Goal: Communication & Community: Connect with others

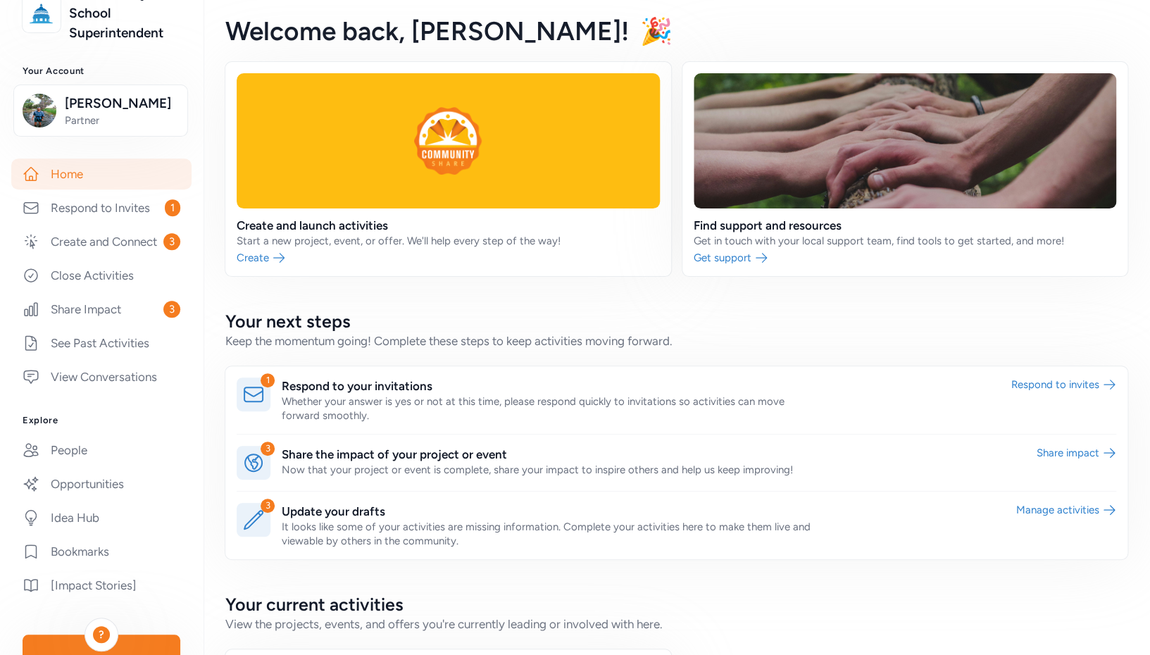
scroll to position [204, 0]
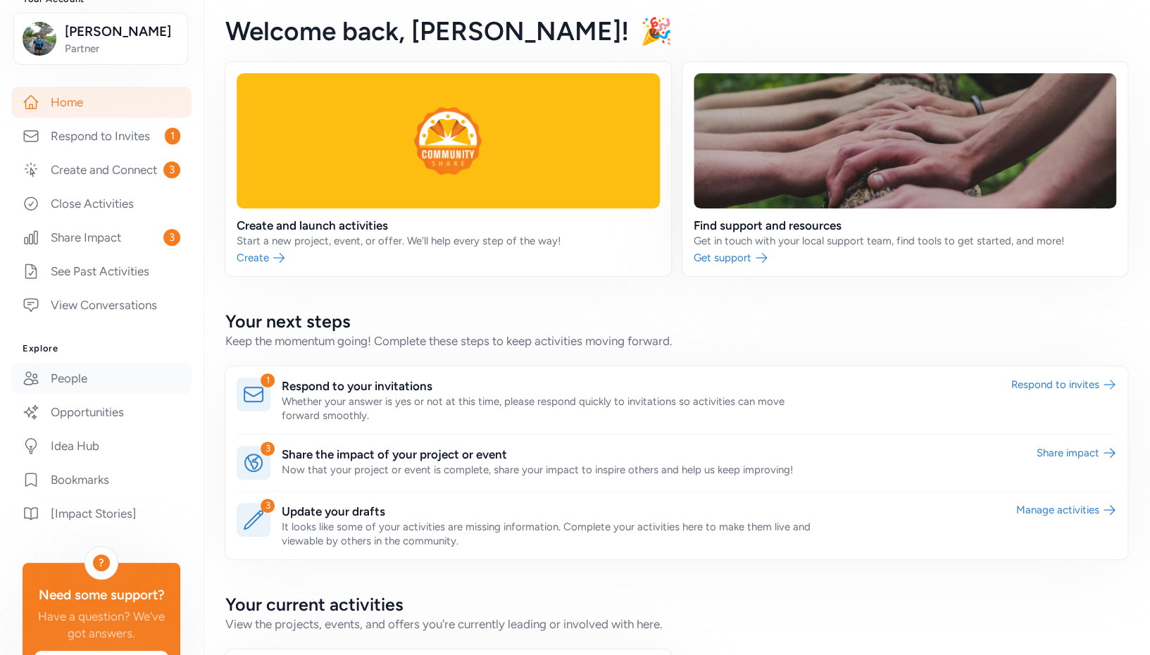
click at [77, 394] on link "People" at bounding box center [101, 378] width 180 height 31
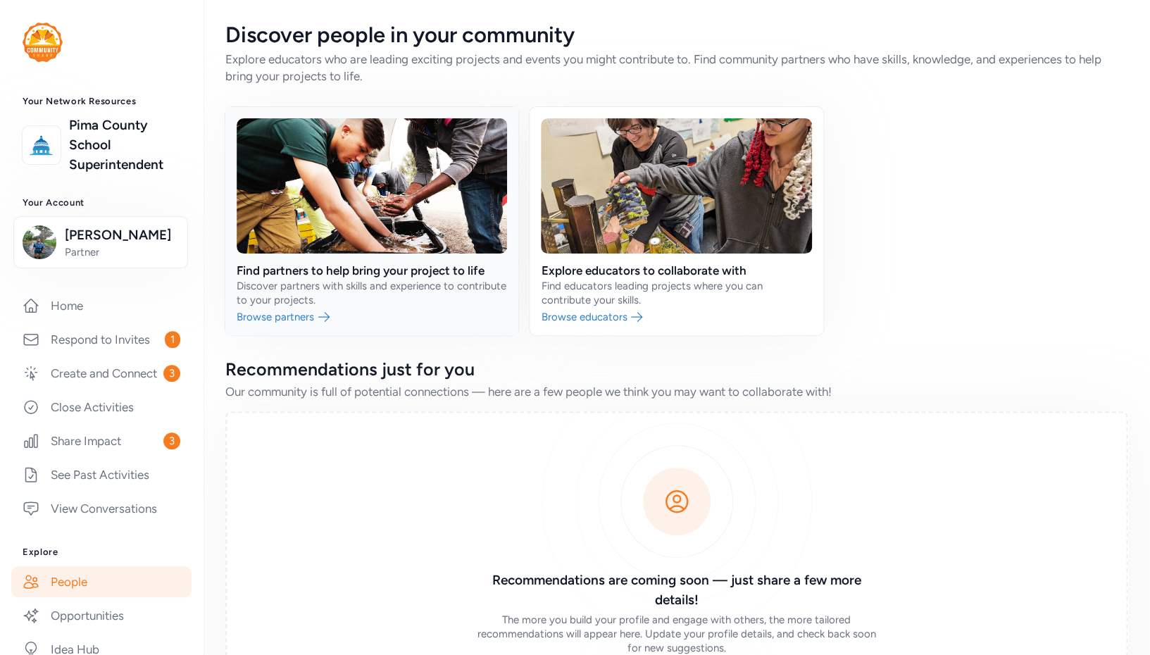
click at [349, 274] on link at bounding box center [371, 221] width 293 height 228
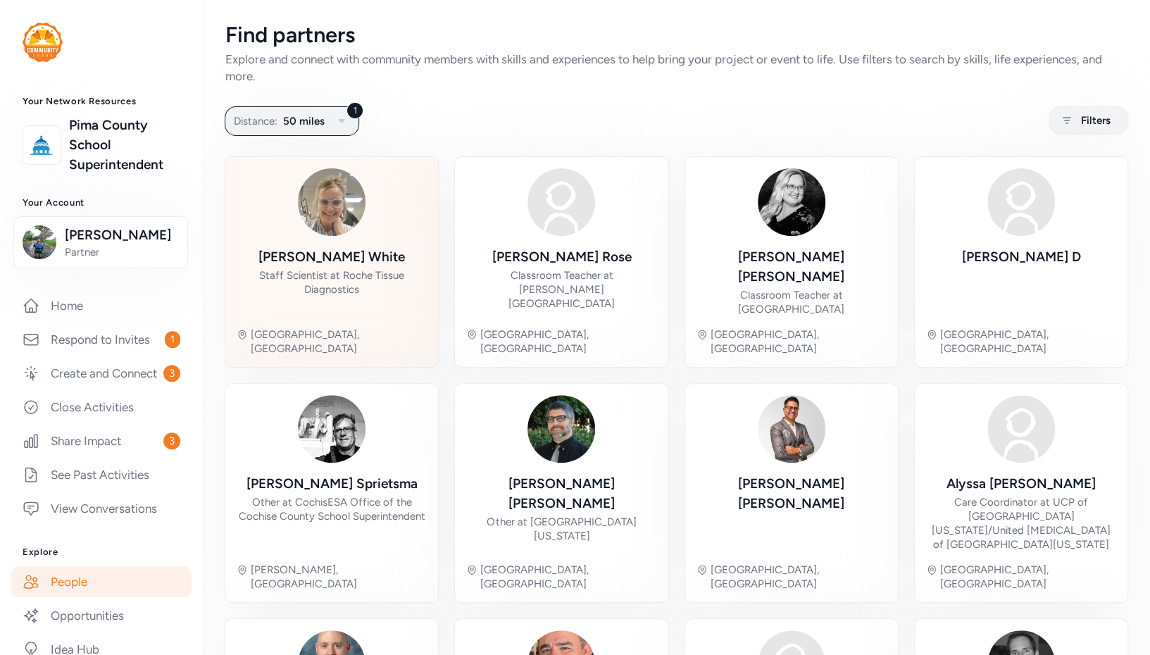
click at [340, 268] on div "Katherine White Staff Scientist at Roche Tissue Diagnostics" at bounding box center [332, 281] width 190 height 69
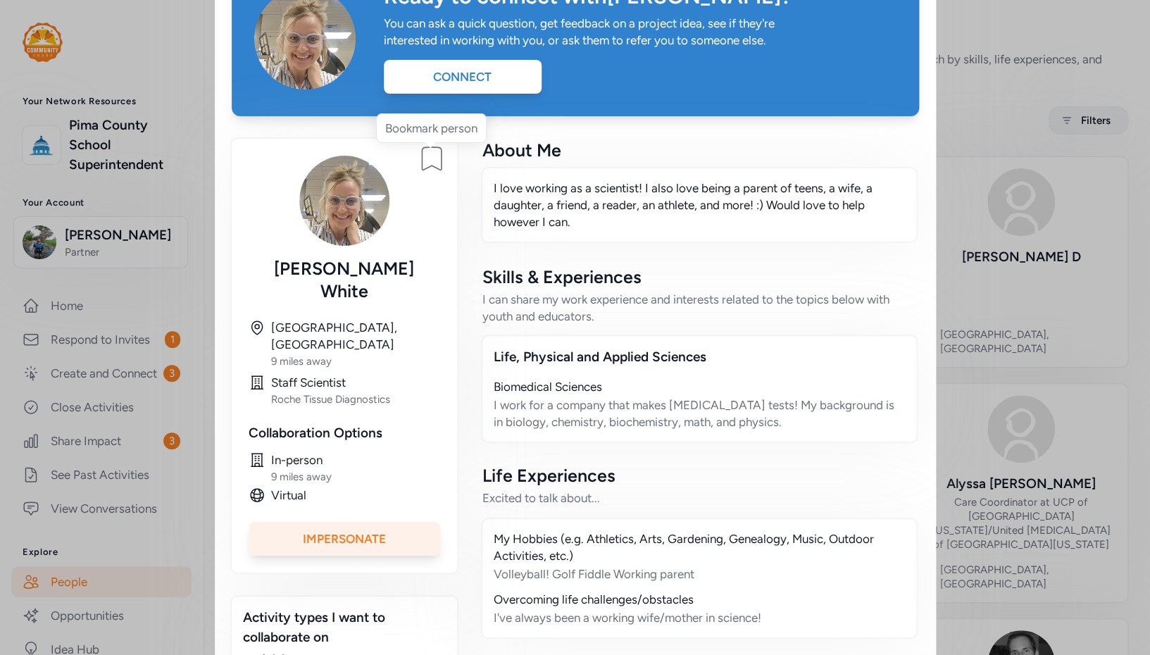
scroll to position [185, 0]
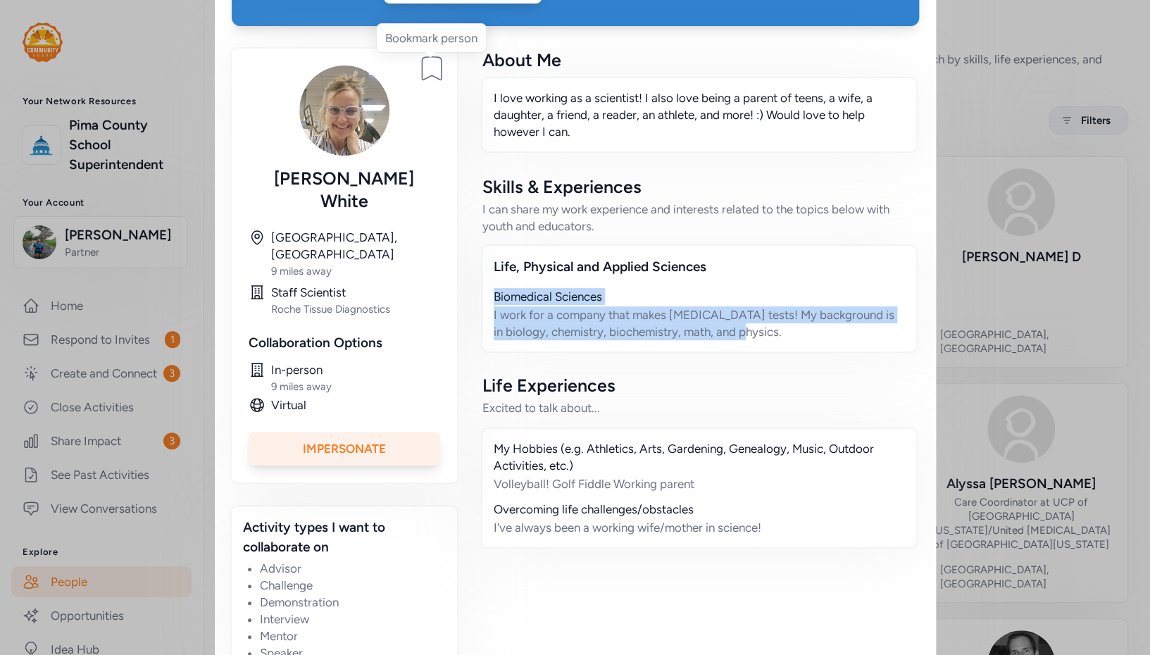
drag, startPoint x: 747, startPoint y: 333, endPoint x: 479, endPoint y: 292, distance: 270.8
click at [481, 292] on div "Life, Physical and Applied Sciences Biomedical Sciences I work for a company th…" at bounding box center [699, 298] width 437 height 108
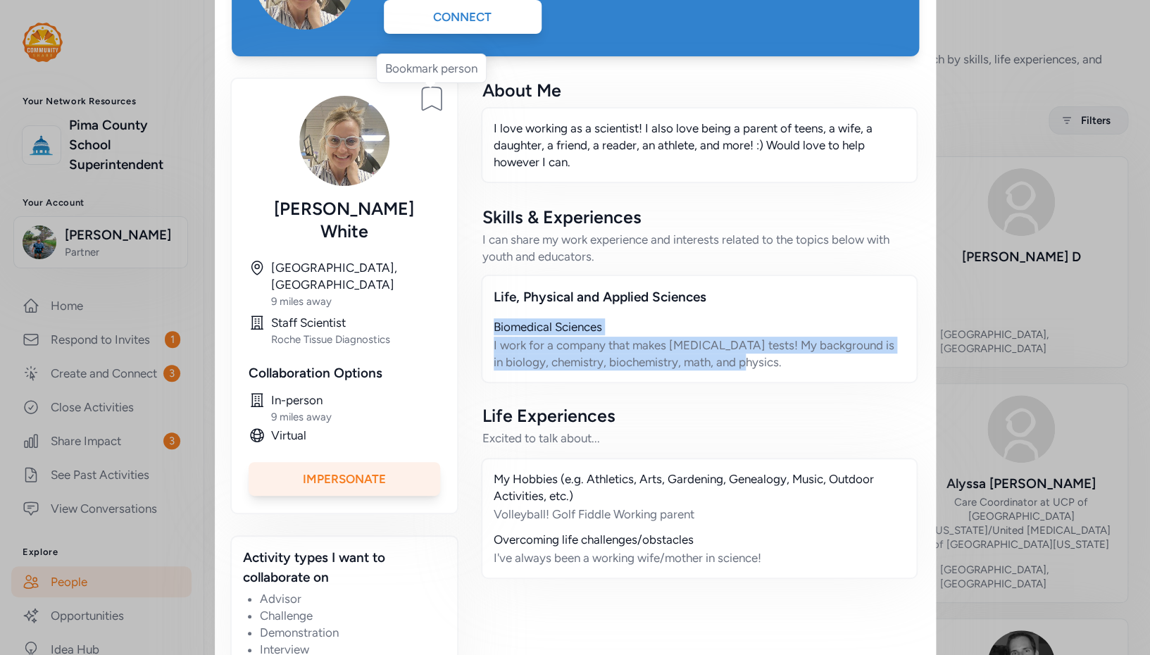
scroll to position [0, 0]
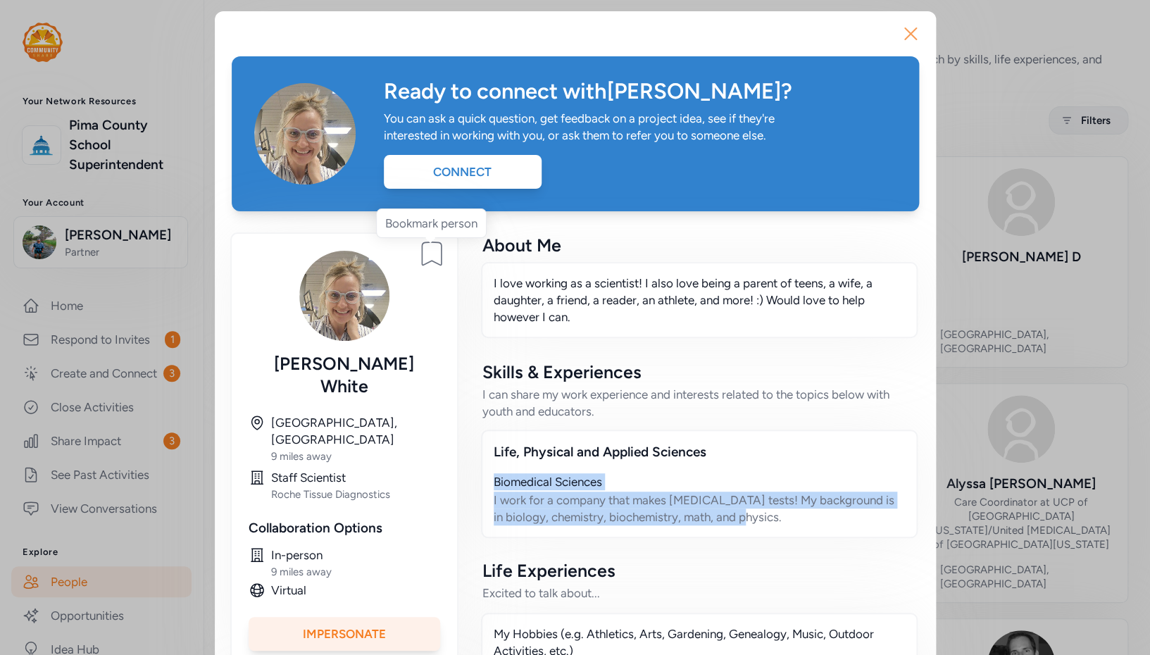
click at [907, 29] on icon "button" at bounding box center [911, 34] width 23 height 23
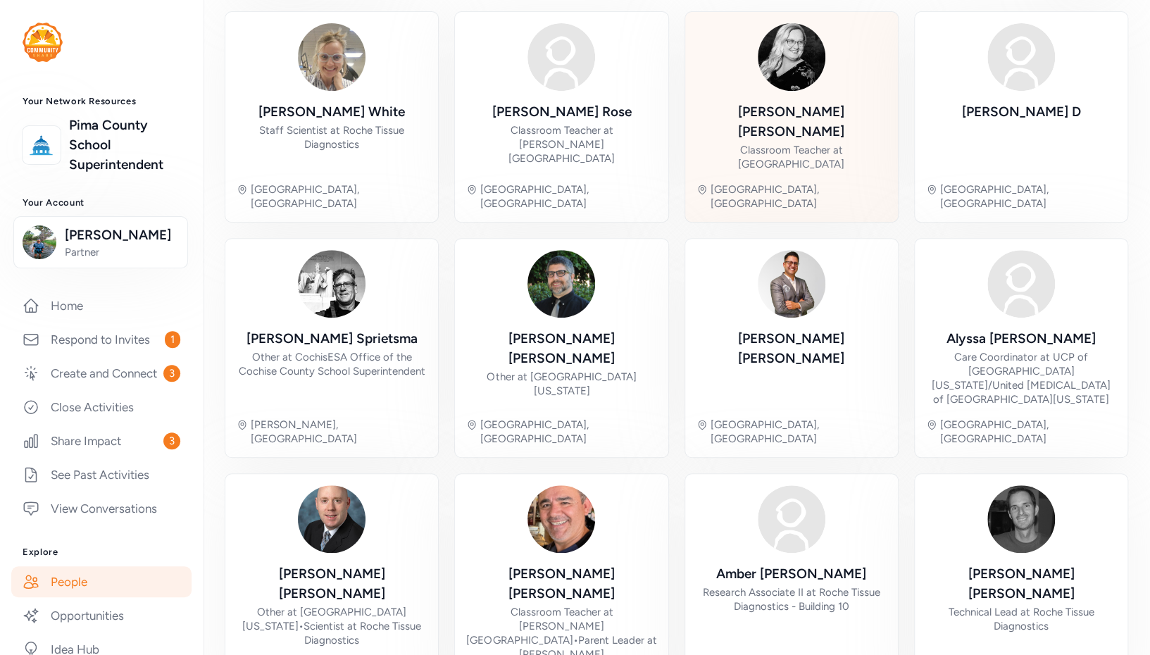
scroll to position [218, 0]
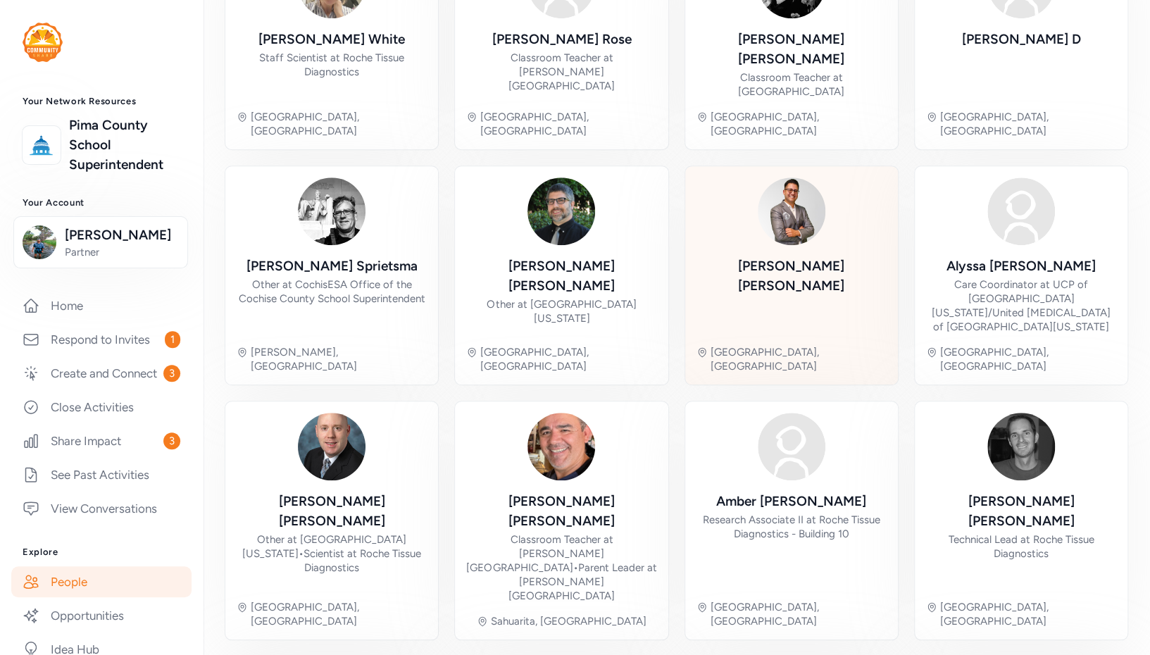
click at [795, 256] on div "Andres Ruiz" at bounding box center [792, 275] width 190 height 39
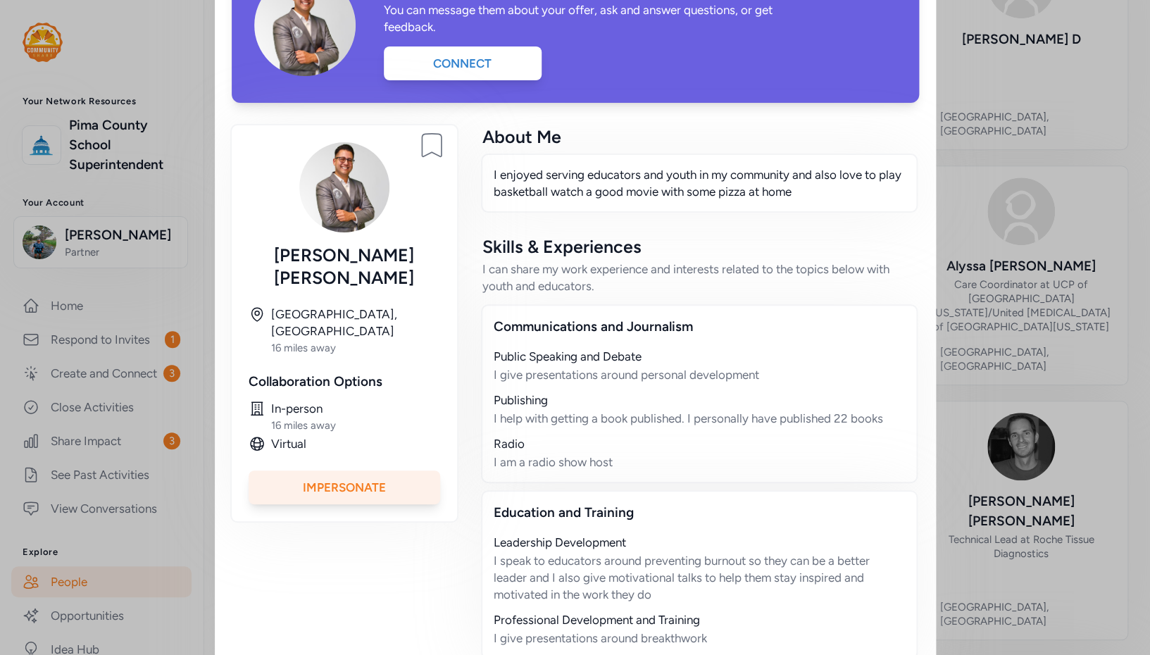
scroll to position [163, 0]
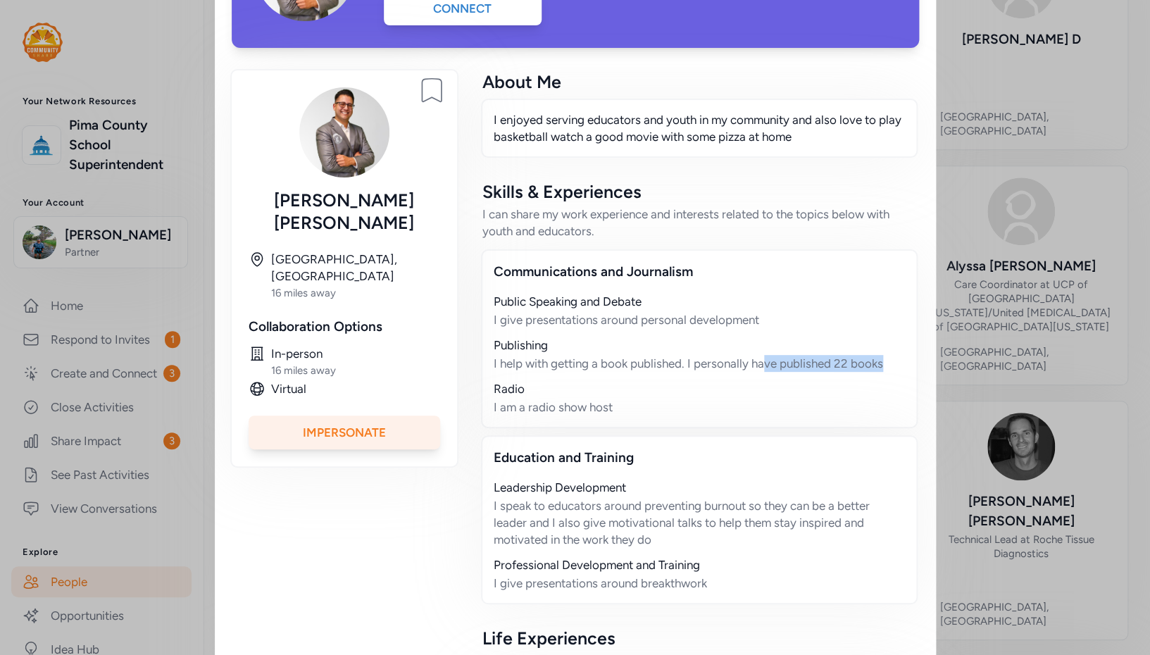
drag, startPoint x: 892, startPoint y: 367, endPoint x: 658, endPoint y: 378, distance: 234.2
click at [764, 362] on div "I help with getting a book published. I personally have published 22 books" at bounding box center [699, 363] width 411 height 17
drag, startPoint x: 624, startPoint y: 404, endPoint x: 607, endPoint y: 425, distance: 26.5
click at [540, 411] on div "I am a radio show host" at bounding box center [699, 407] width 411 height 17
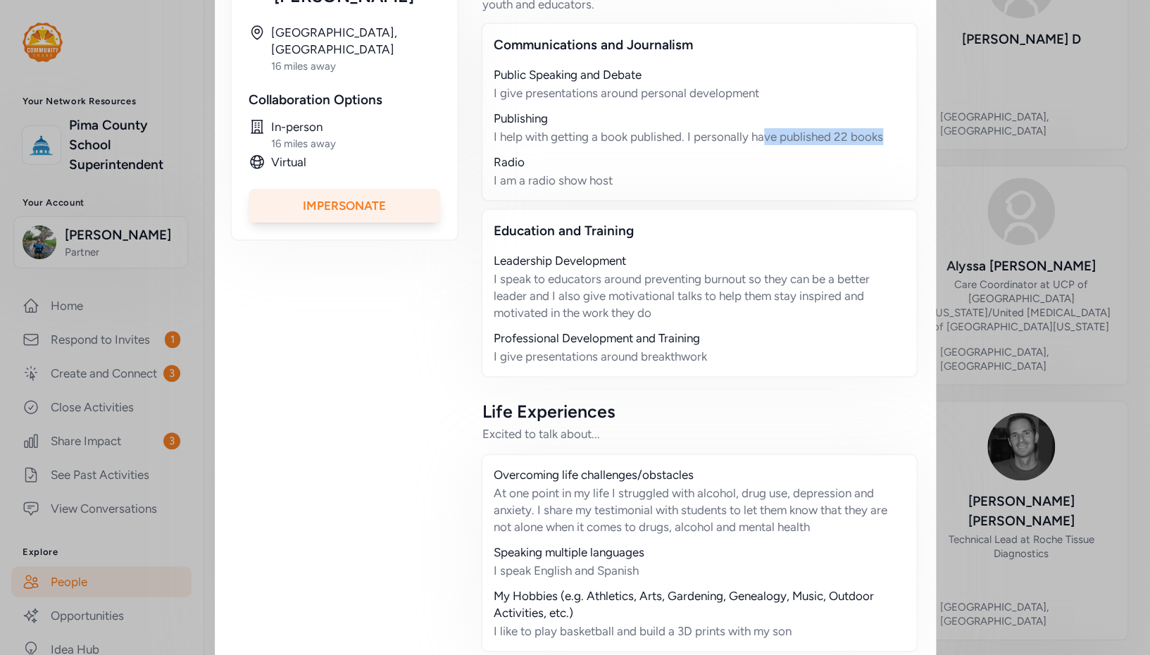
scroll to position [427, 0]
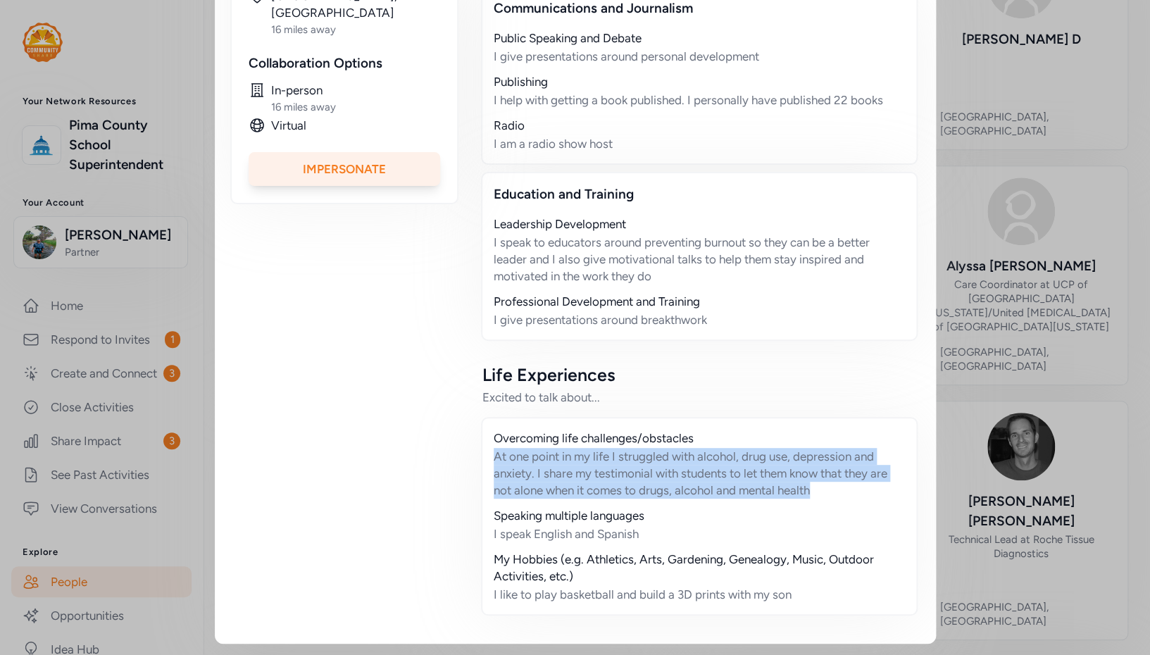
drag, startPoint x: 806, startPoint y: 492, endPoint x: 487, endPoint y: 451, distance: 321.8
click at [487, 451] on div "Overcoming life challenges/obstacles At one point in my life I struggled with a…" at bounding box center [699, 516] width 437 height 199
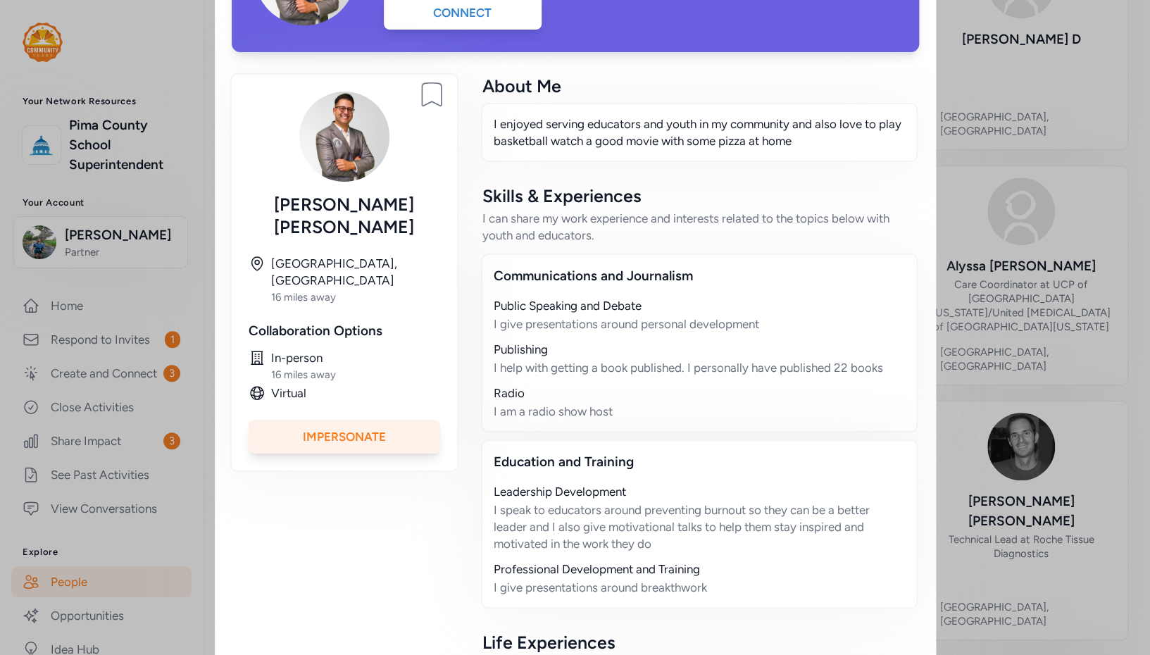
scroll to position [0, 0]
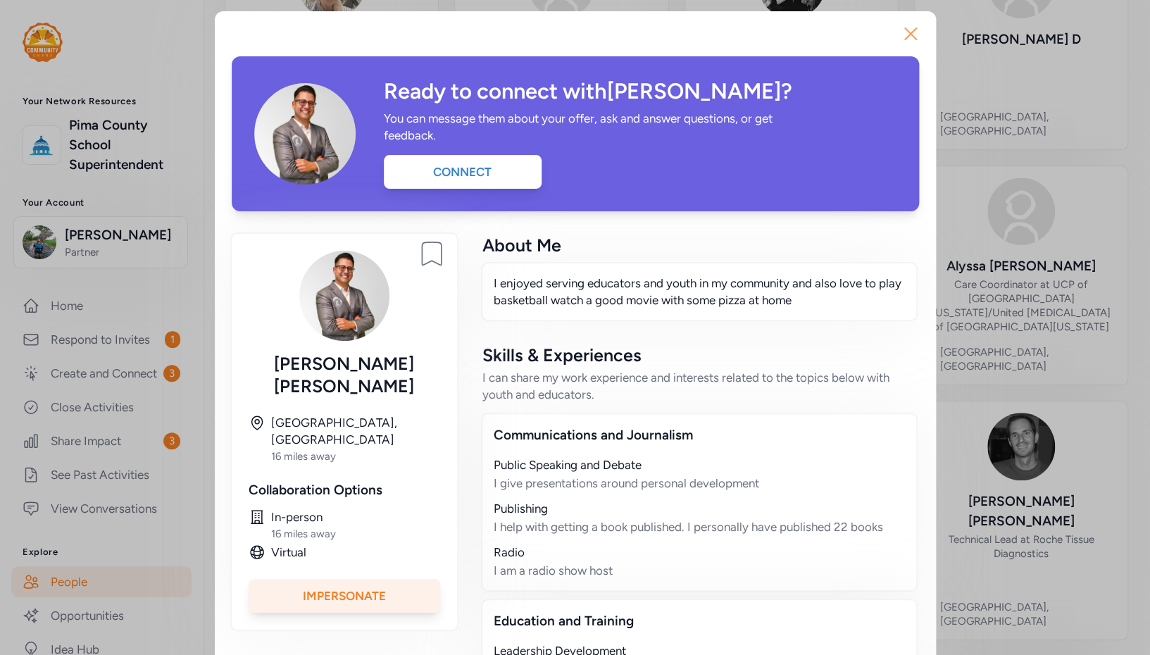
click at [907, 36] on icon "button" at bounding box center [910, 33] width 11 height 11
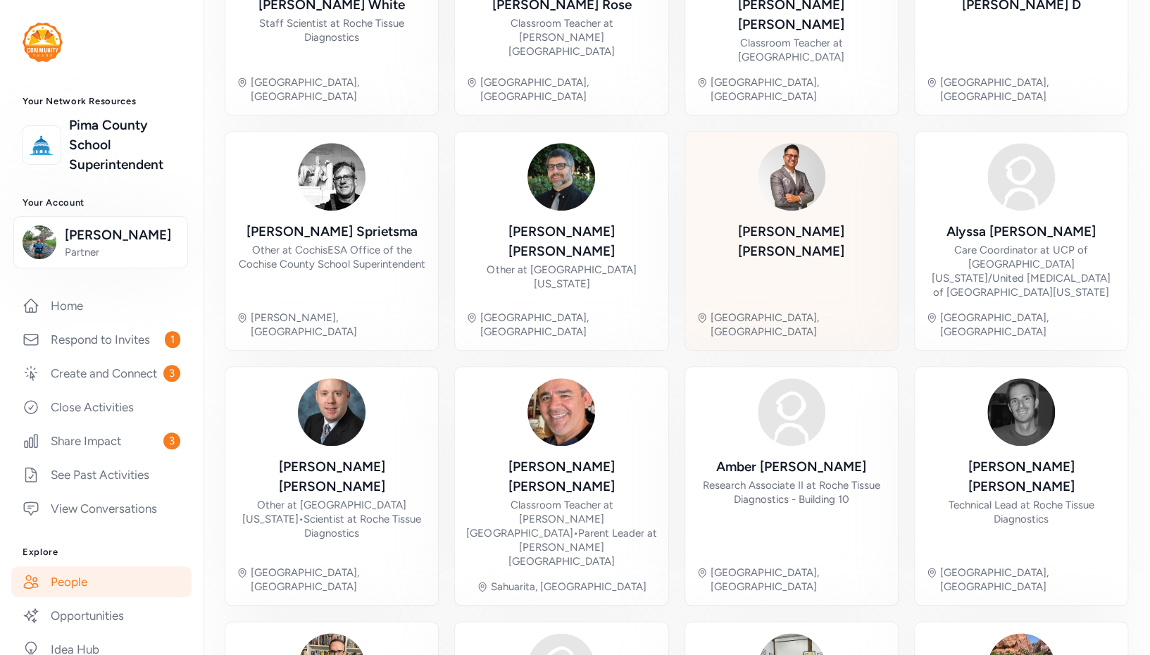
scroll to position [387, 0]
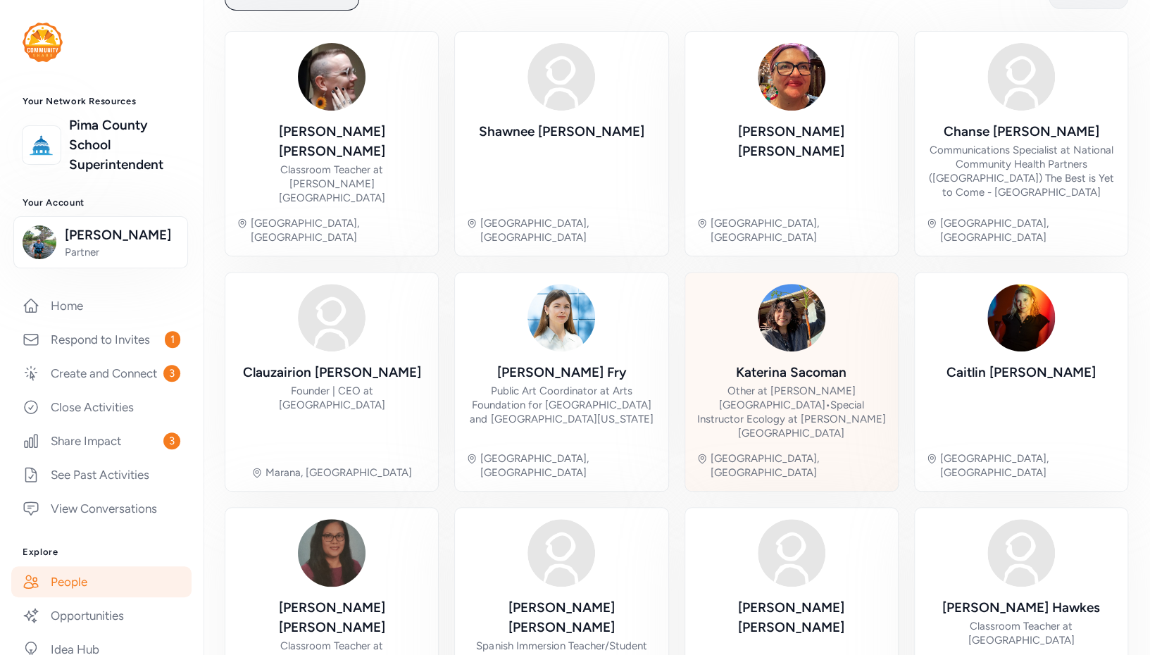
scroll to position [135, 0]
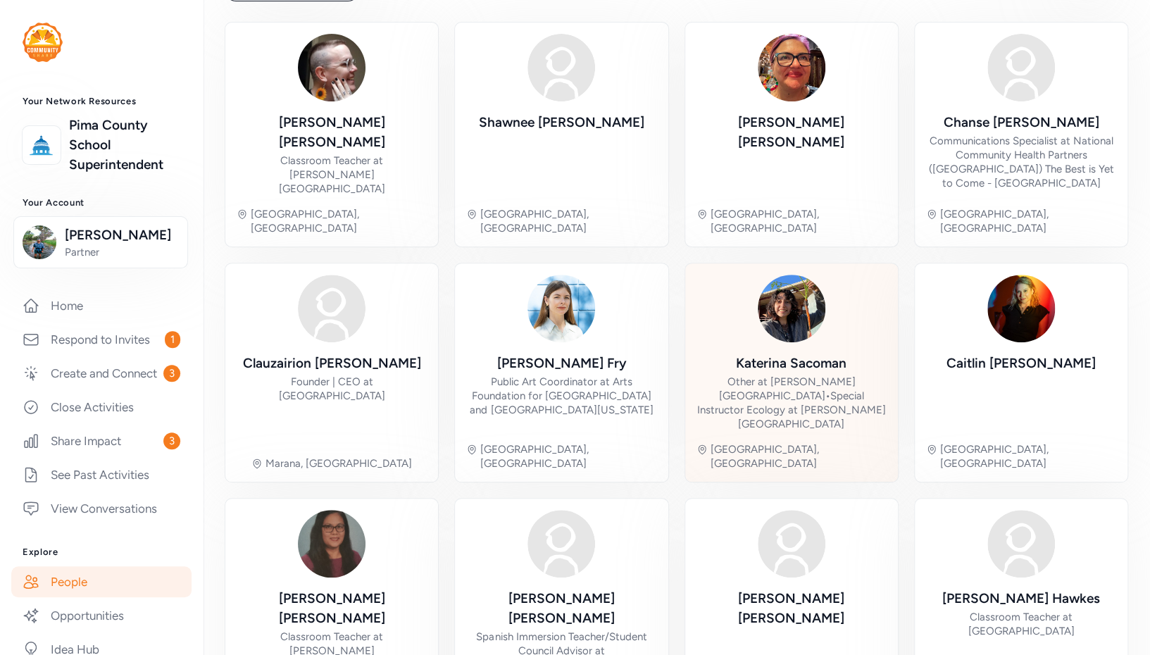
click at [769, 375] on div "Other at Manzo Elementary School • Special Instructor Ecology at Ricardo Manzo …" at bounding box center [792, 403] width 190 height 56
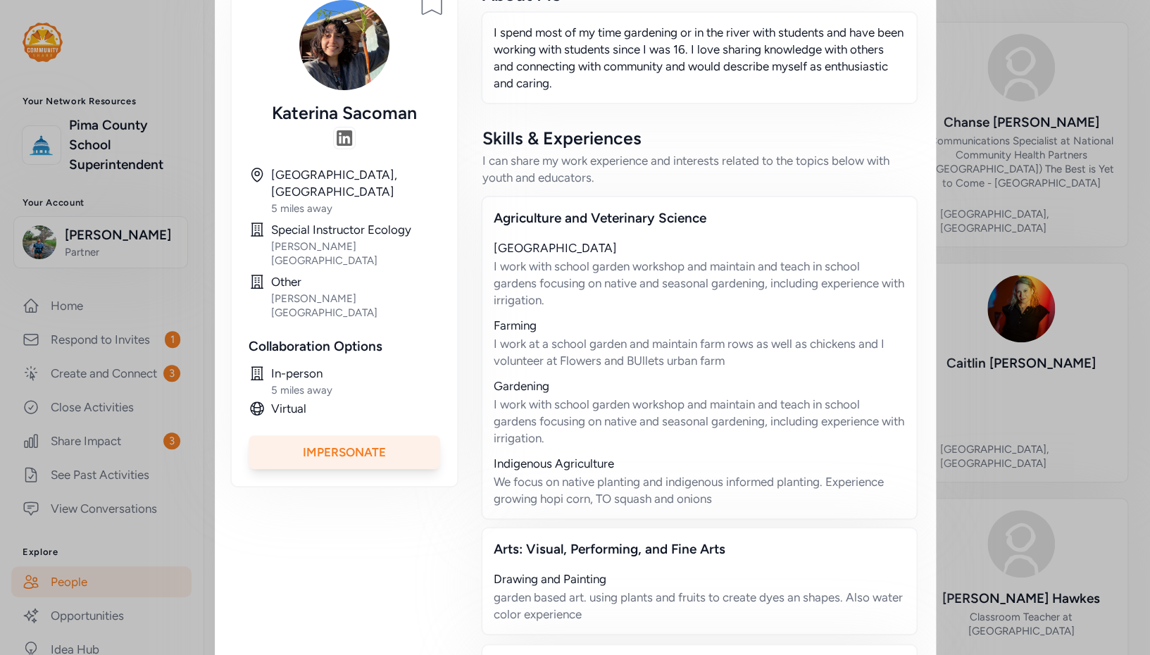
scroll to position [260, 0]
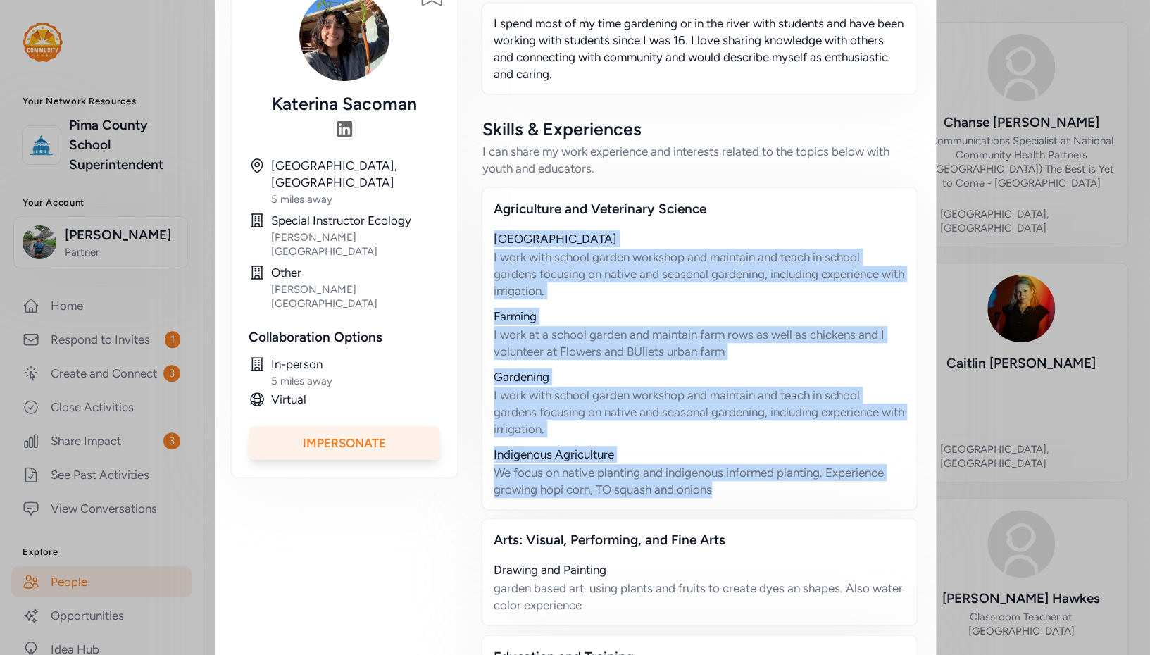
drag, startPoint x: 735, startPoint y: 489, endPoint x: 484, endPoint y: 242, distance: 352.2
click at [484, 242] on div "Agriculture and Veterinary Science Community Gardens I work with school garden …" at bounding box center [699, 349] width 437 height 324
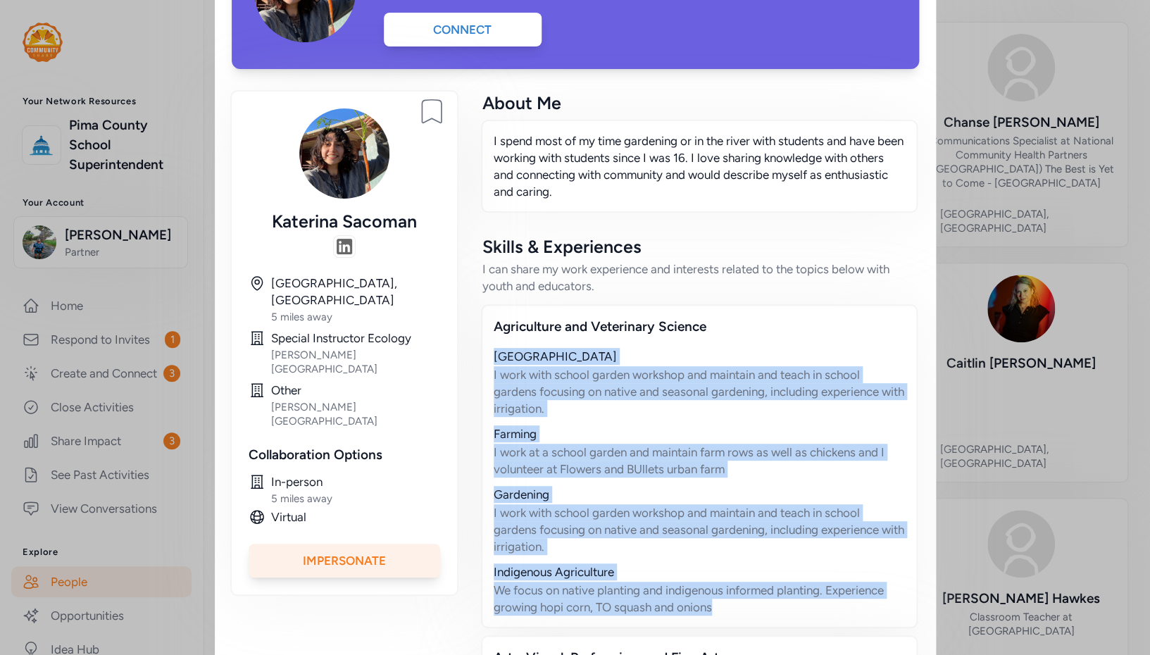
scroll to position [0, 0]
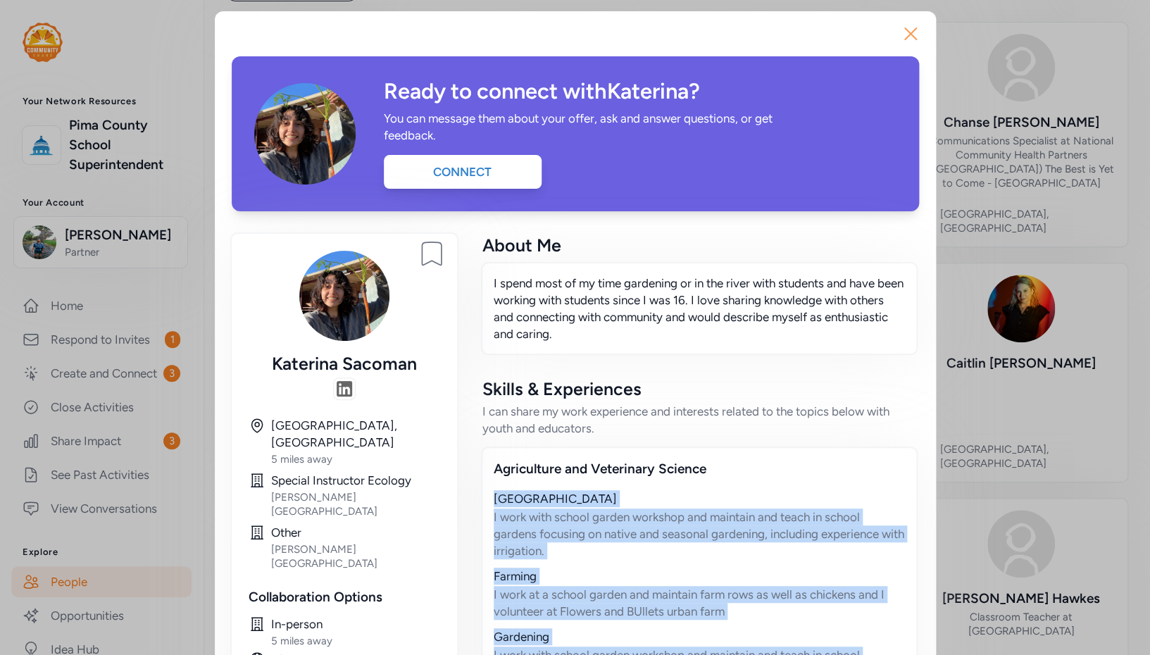
click at [907, 36] on icon "button" at bounding box center [911, 34] width 23 height 23
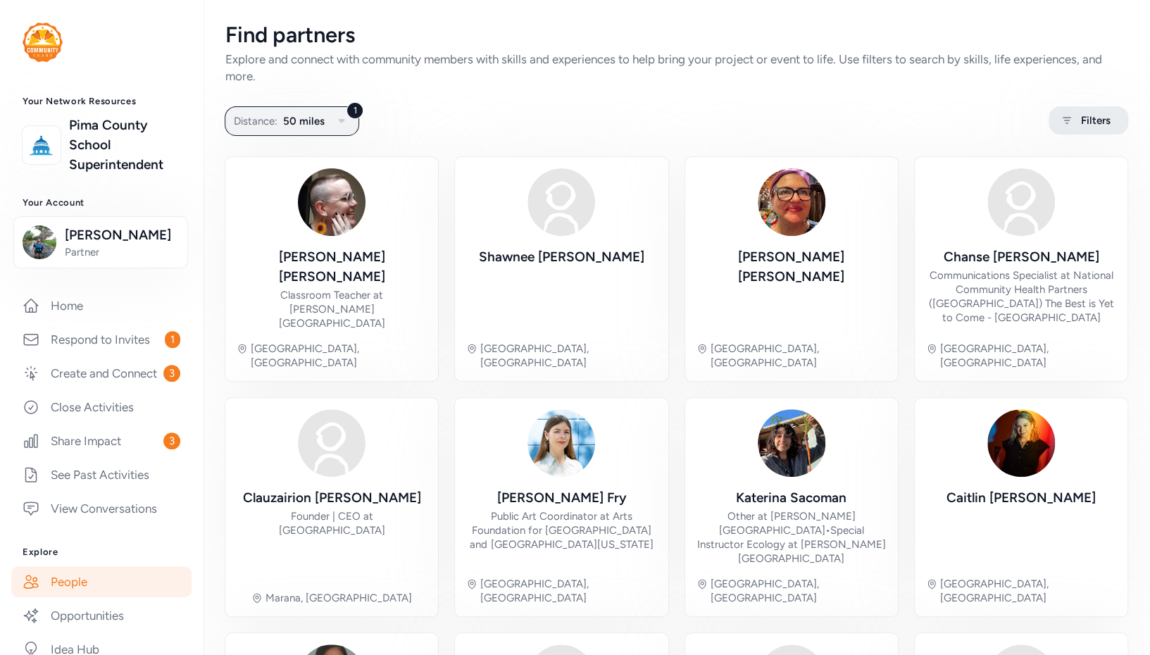
click at [1081, 118] on span "Filters" at bounding box center [1096, 120] width 30 height 17
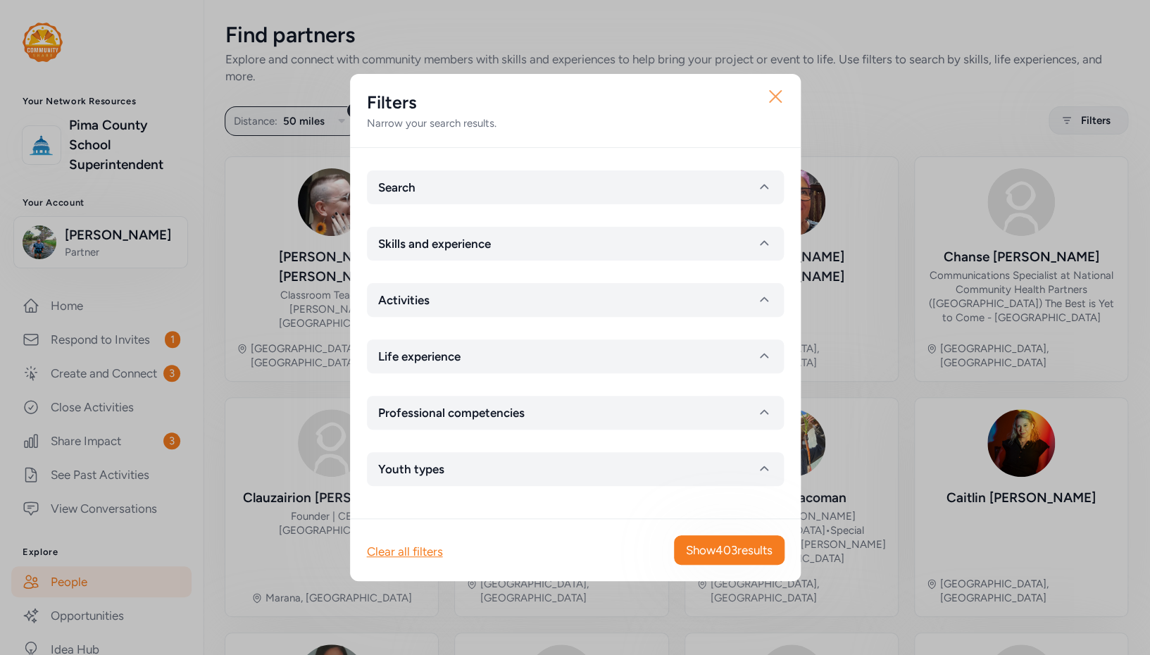
click at [776, 92] on icon "button" at bounding box center [775, 96] width 23 height 23
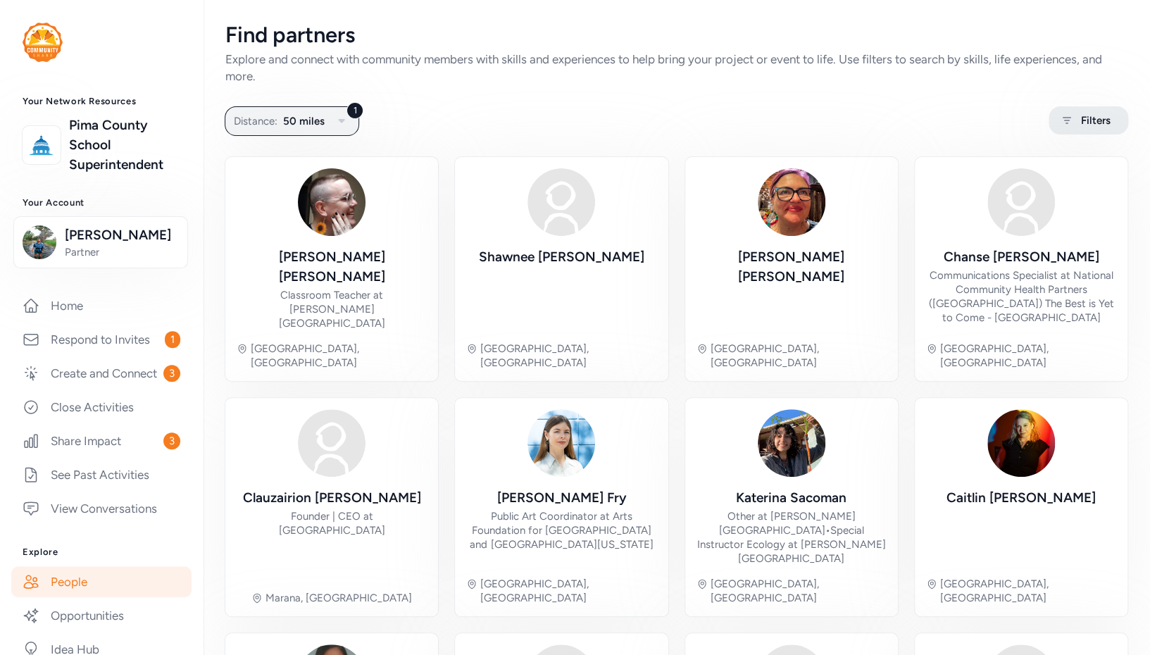
click at [1081, 116] on span "Filters" at bounding box center [1096, 120] width 30 height 17
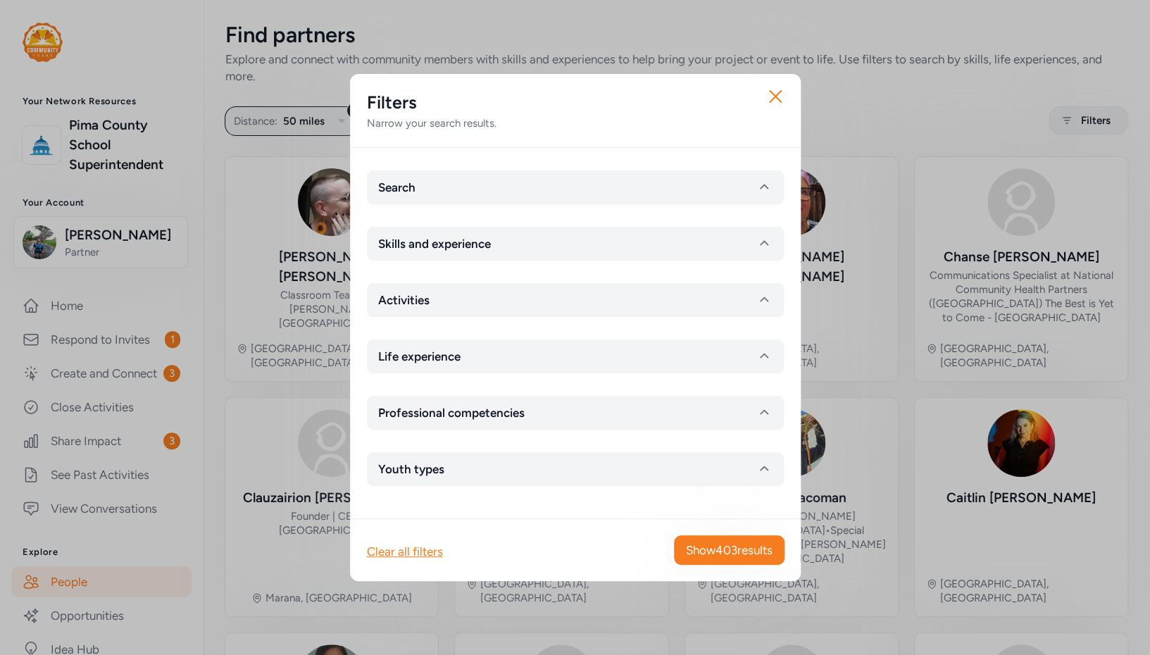
drag, startPoint x: 666, startPoint y: 87, endPoint x: 739, endPoint y: 79, distance: 73.0
click at [739, 79] on div "Filters Narrow your search results." at bounding box center [575, 111] width 451 height 74
click at [657, 244] on button "Skills and experience" at bounding box center [575, 244] width 417 height 34
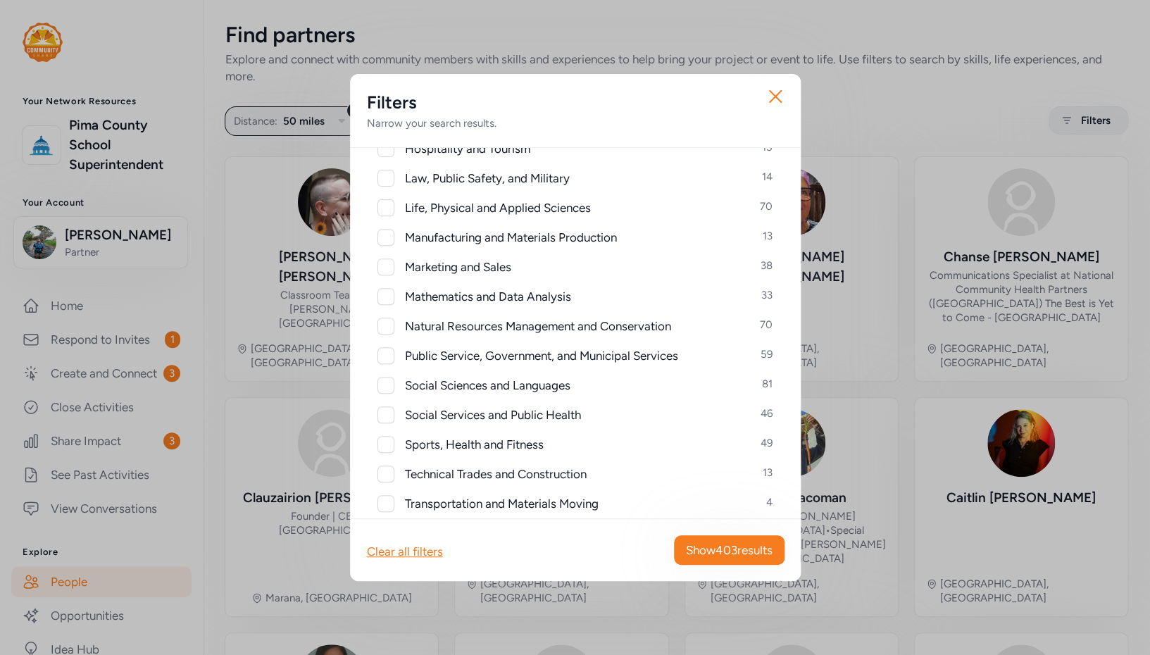
scroll to position [639, 0]
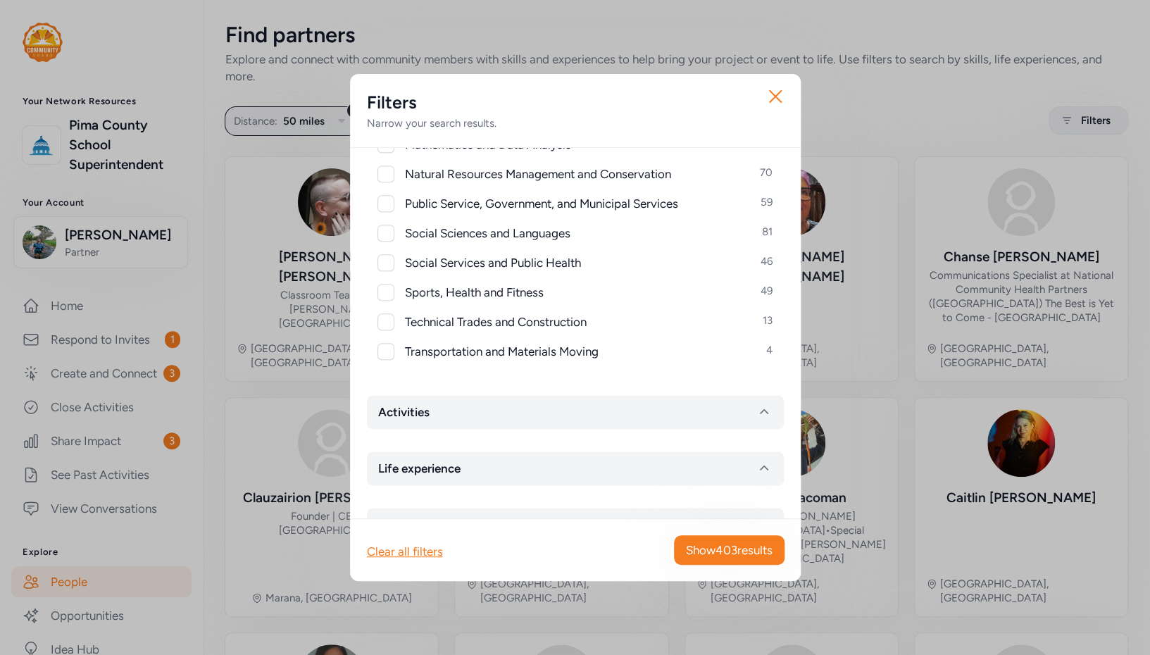
click at [388, 319] on div at bounding box center [386, 321] width 17 height 17
click at [388, 319] on icon at bounding box center [386, 322] width 10 height 8
checkbox input "false"
click at [385, 204] on div at bounding box center [386, 203] width 17 height 17
click at [385, 204] on icon at bounding box center [385, 203] width 9 height 7
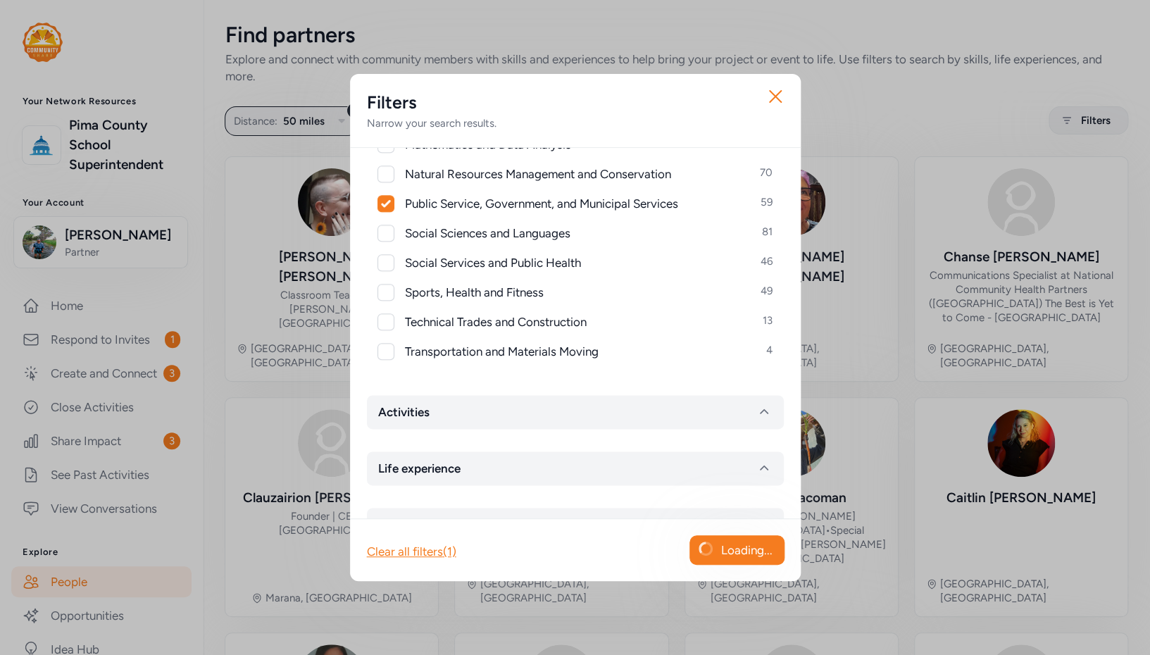
checkbox input "false"
click at [548, 414] on button "Activities" at bounding box center [575, 412] width 417 height 34
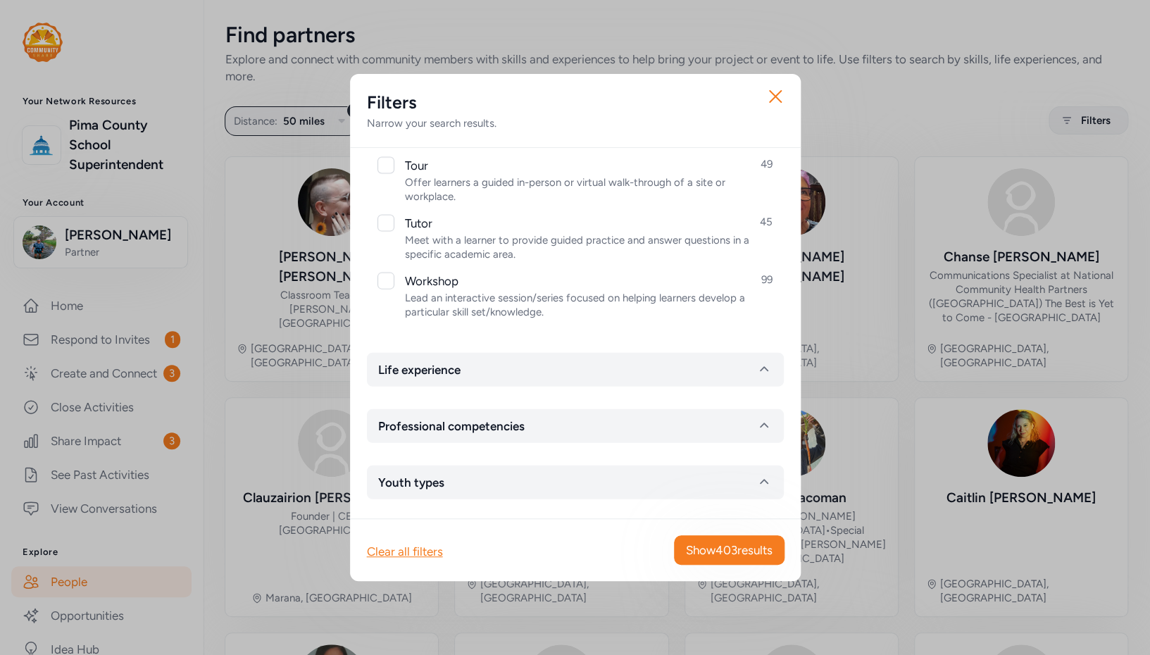
scroll to position [1575, 0]
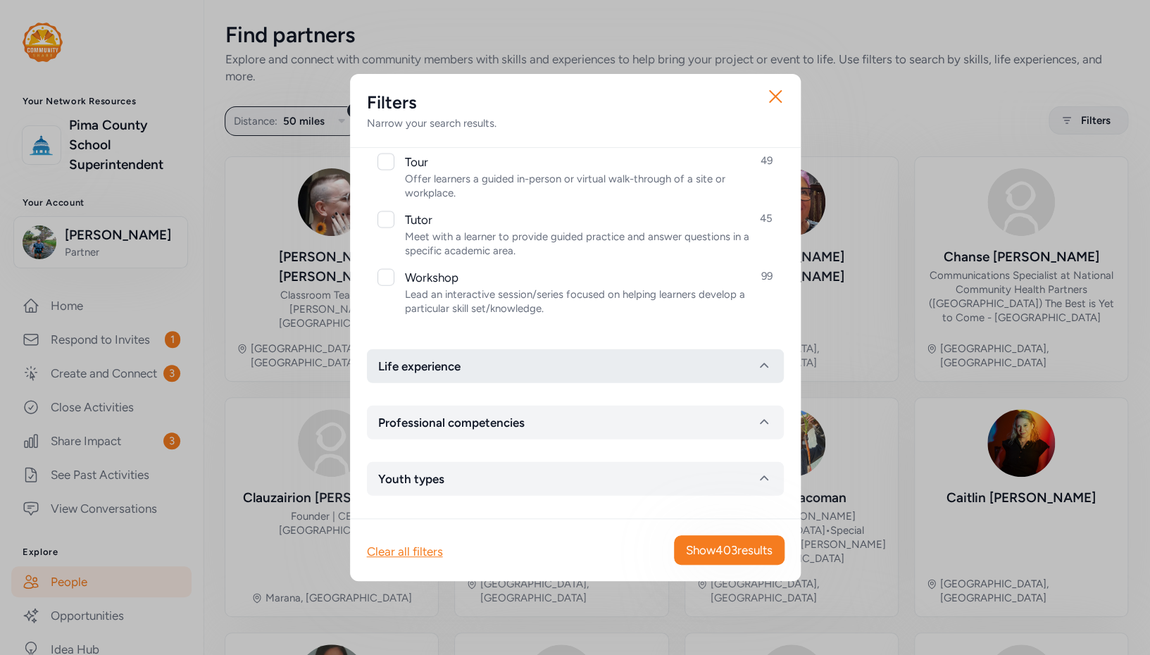
click at [528, 371] on button "Life experience" at bounding box center [575, 366] width 417 height 34
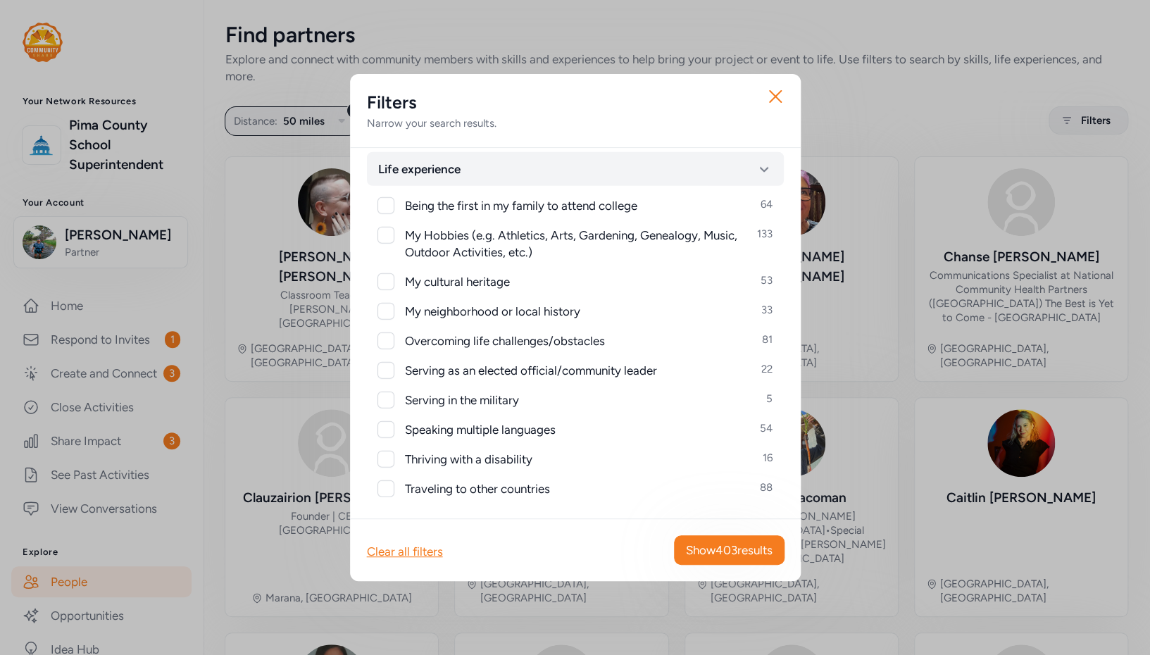
scroll to position [1872, 0]
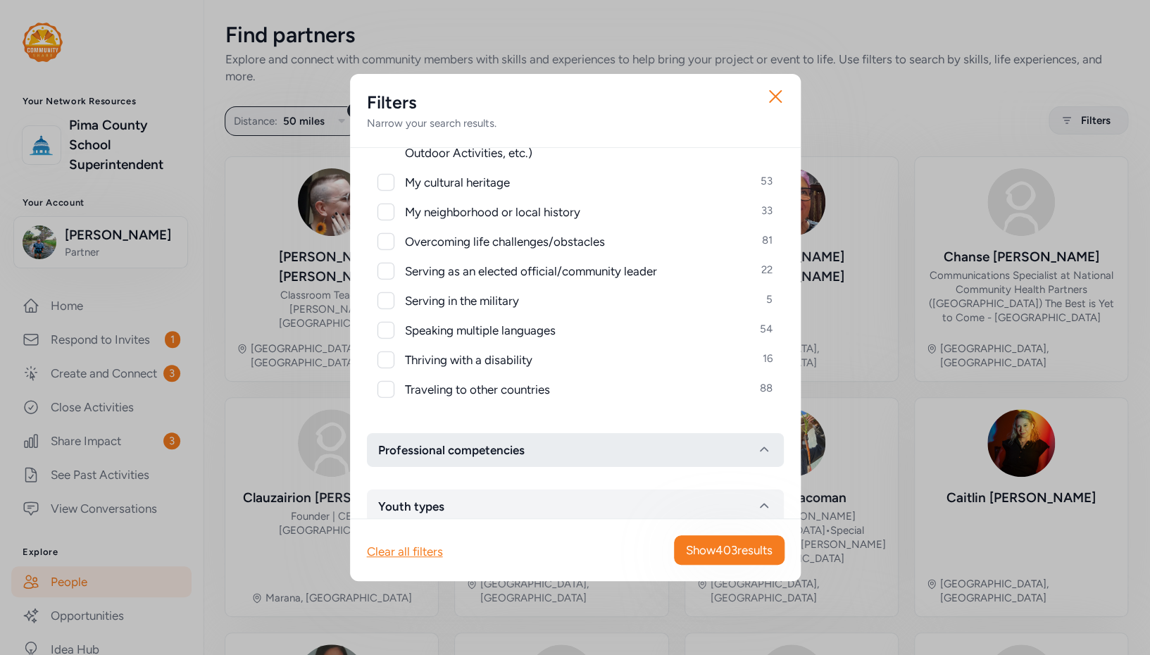
click at [601, 440] on button "Professional competencies" at bounding box center [575, 450] width 417 height 34
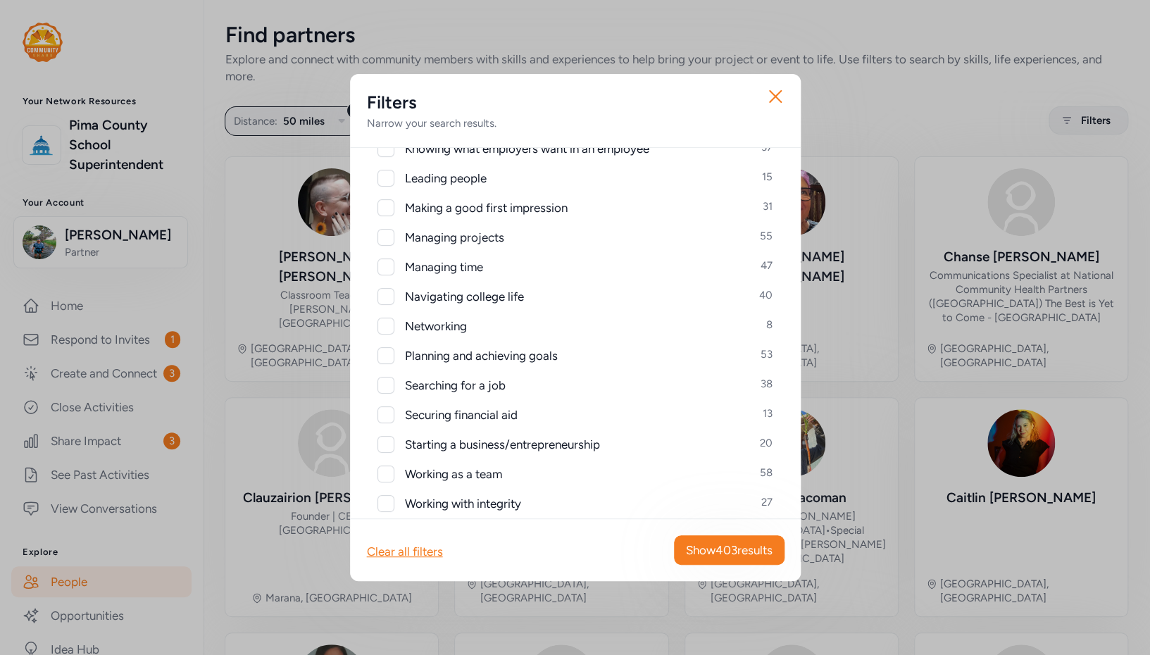
scroll to position [2532, 0]
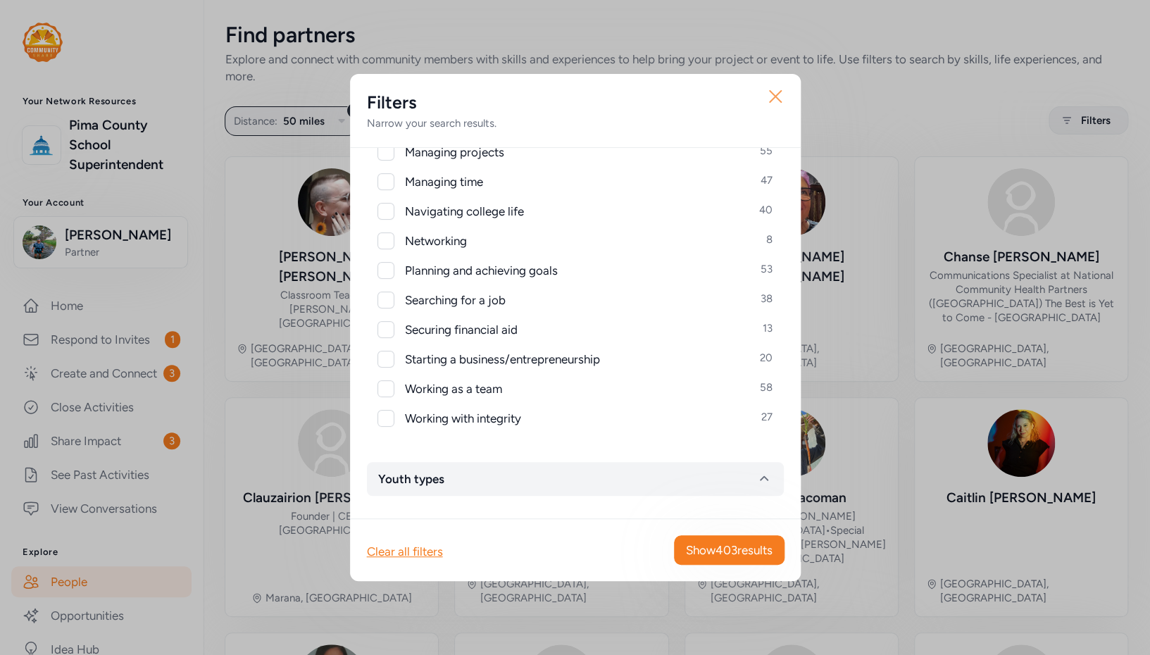
click at [773, 95] on icon "button" at bounding box center [775, 96] width 23 height 23
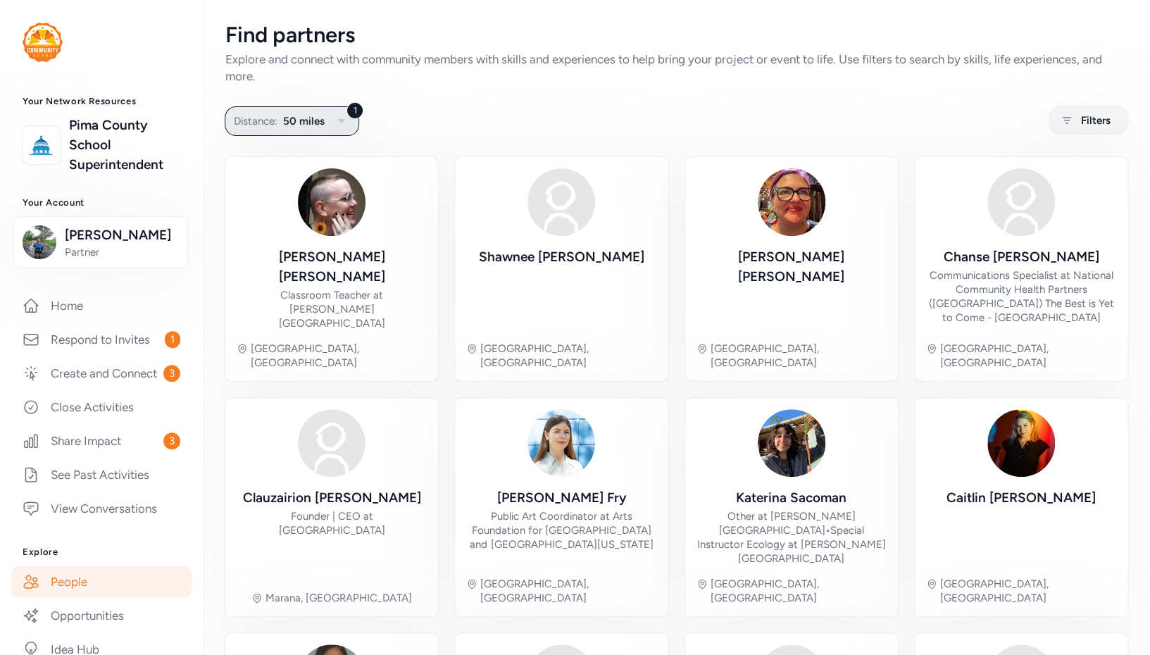
click at [333, 128] on icon "button" at bounding box center [341, 121] width 17 height 17
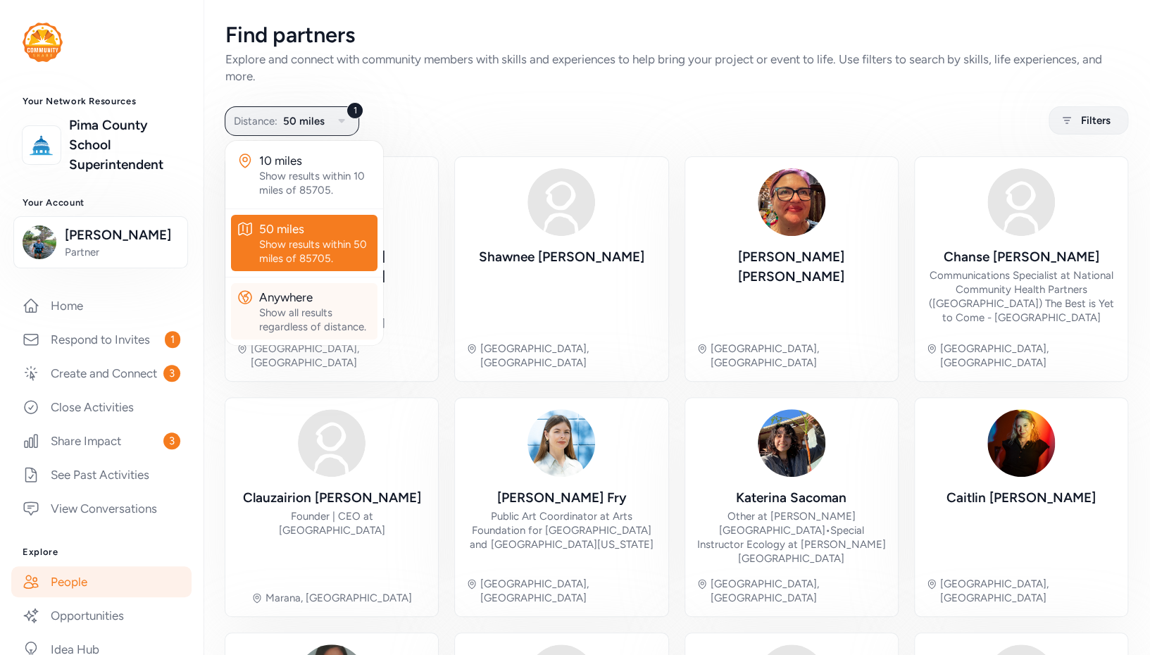
click at [299, 302] on div "Anywhere" at bounding box center [315, 297] width 113 height 17
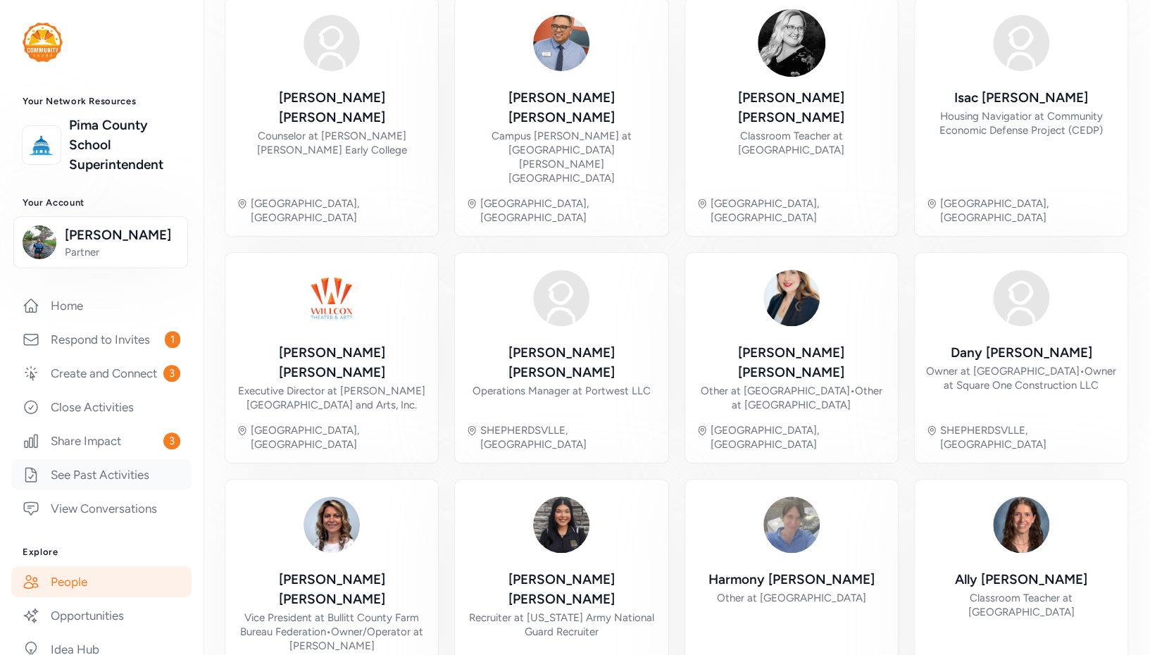
scroll to position [77, 0]
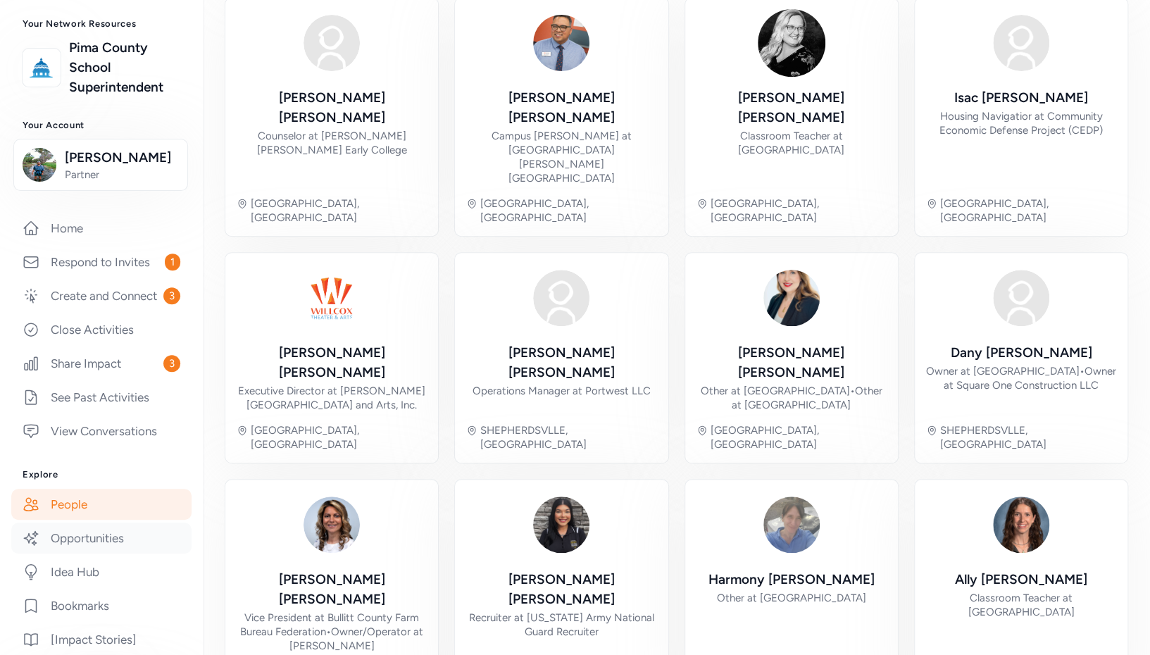
click at [118, 554] on link "Opportunities" at bounding box center [101, 538] width 180 height 31
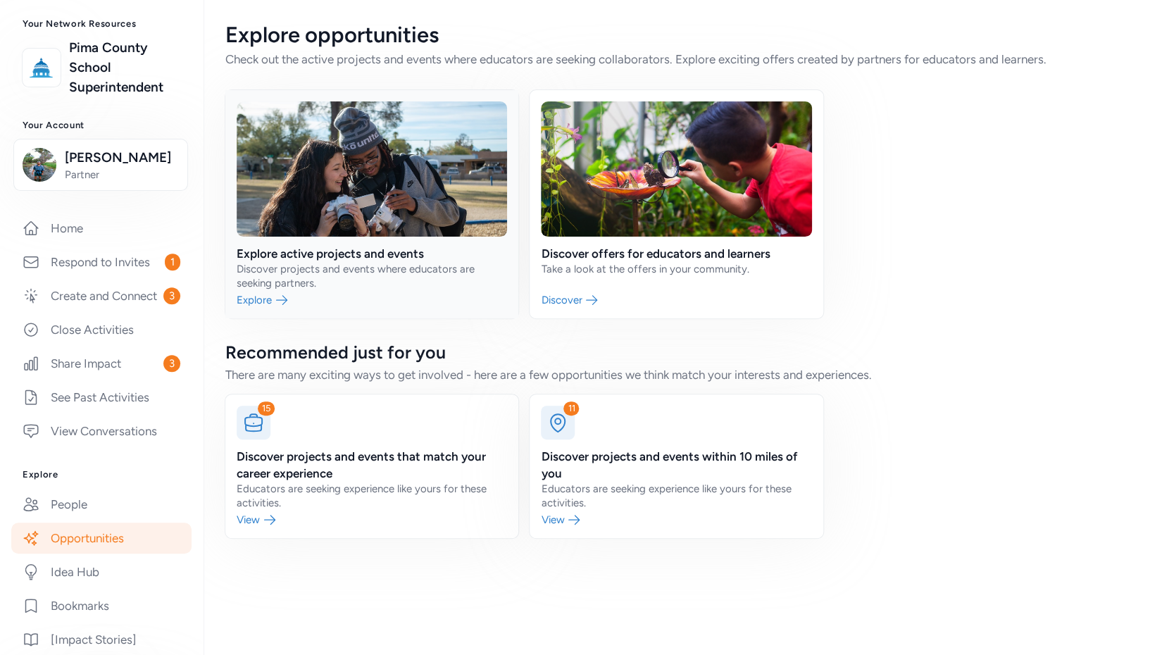
click at [302, 262] on link at bounding box center [371, 204] width 293 height 228
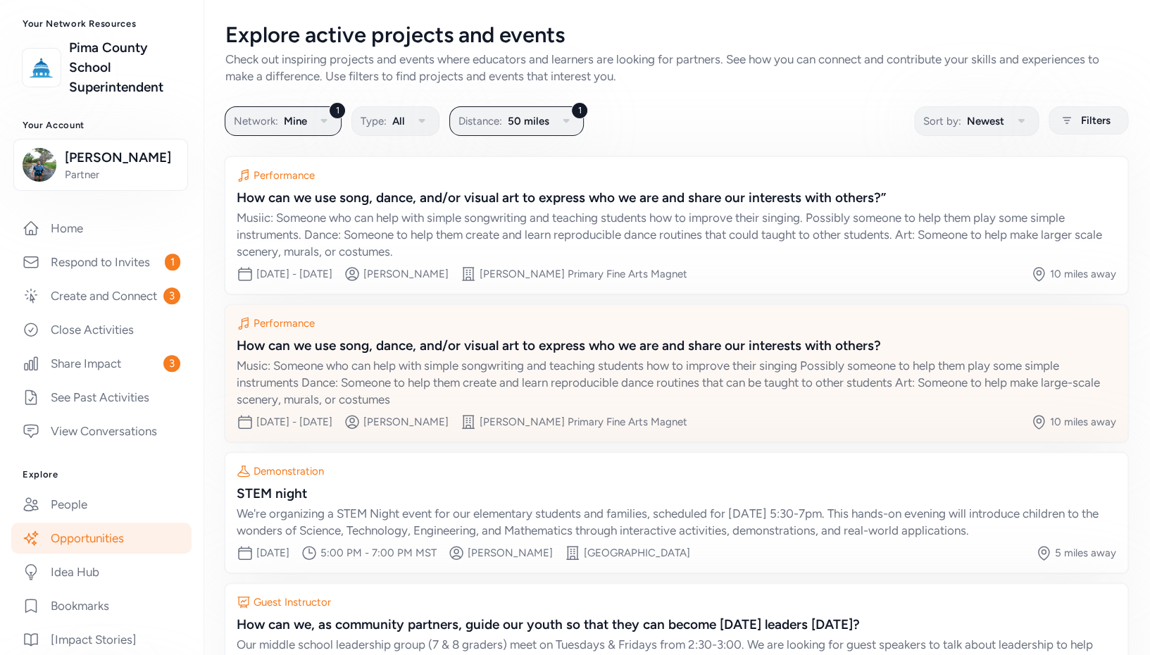
scroll to position [137, 0]
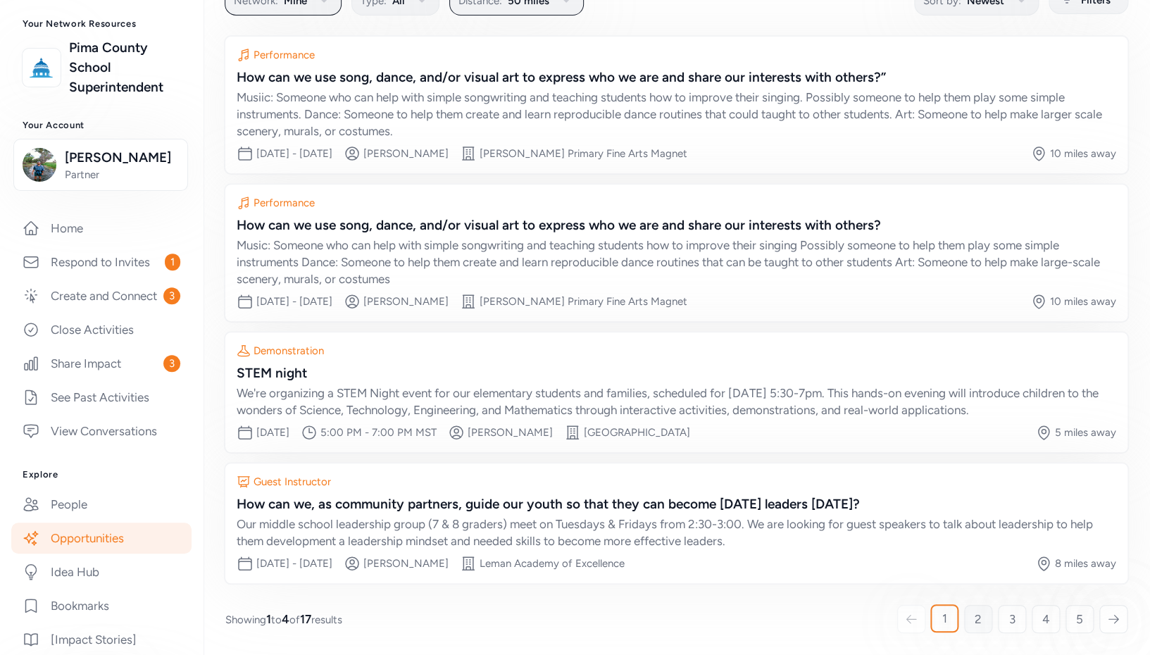
click at [964, 619] on link "2" at bounding box center [978, 619] width 28 height 28
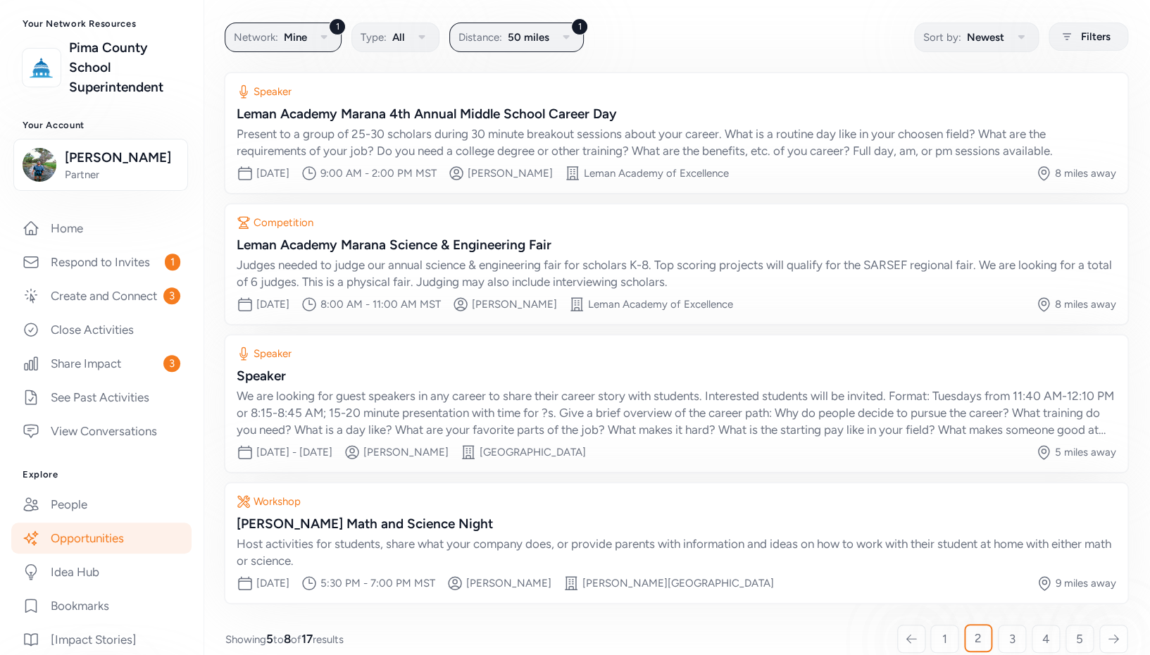
scroll to position [104, 0]
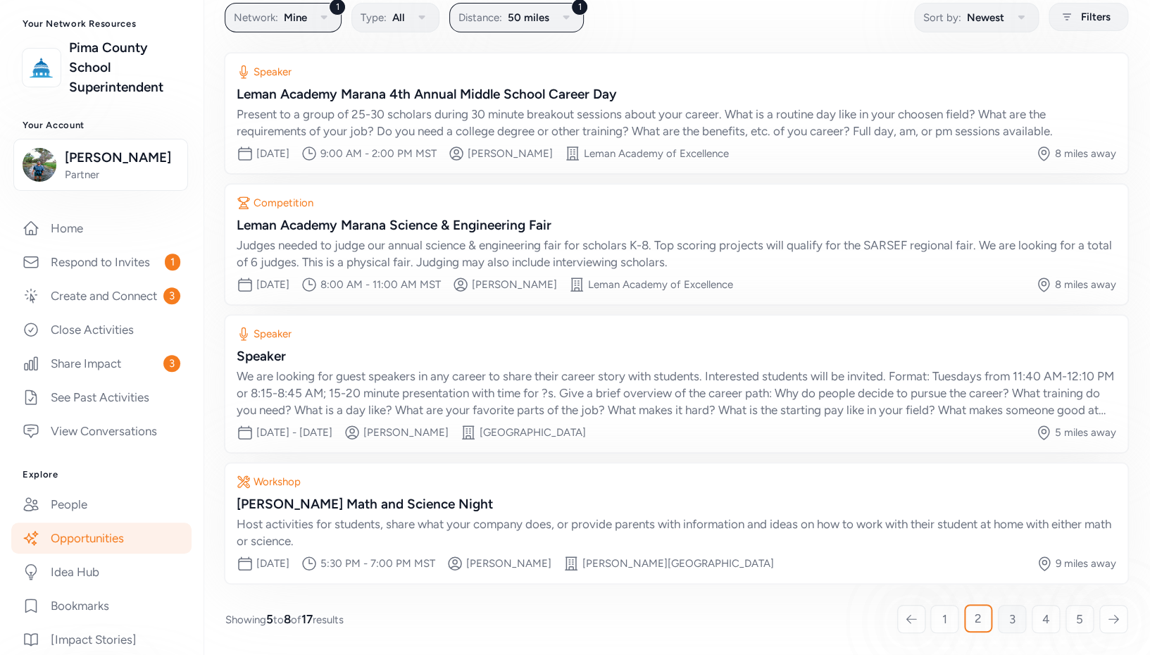
click at [998, 618] on link "3" at bounding box center [1012, 619] width 28 height 28
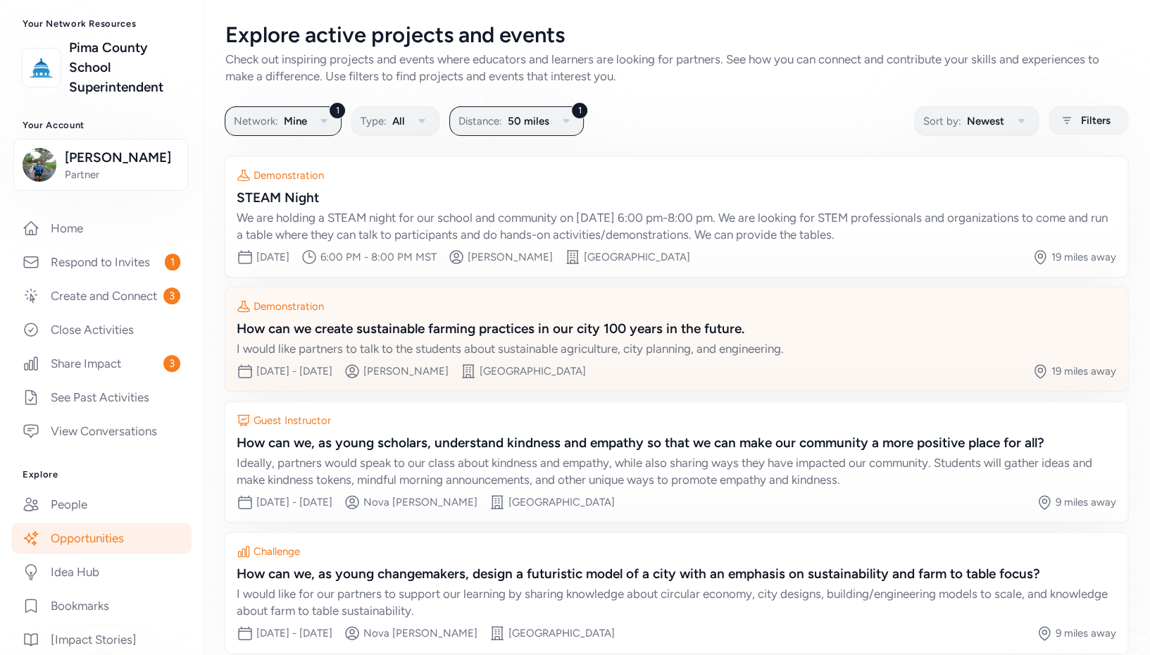
click at [572, 321] on div "How can we create sustainable farming practices in our city 100 years in the fu…" at bounding box center [677, 329] width 880 height 20
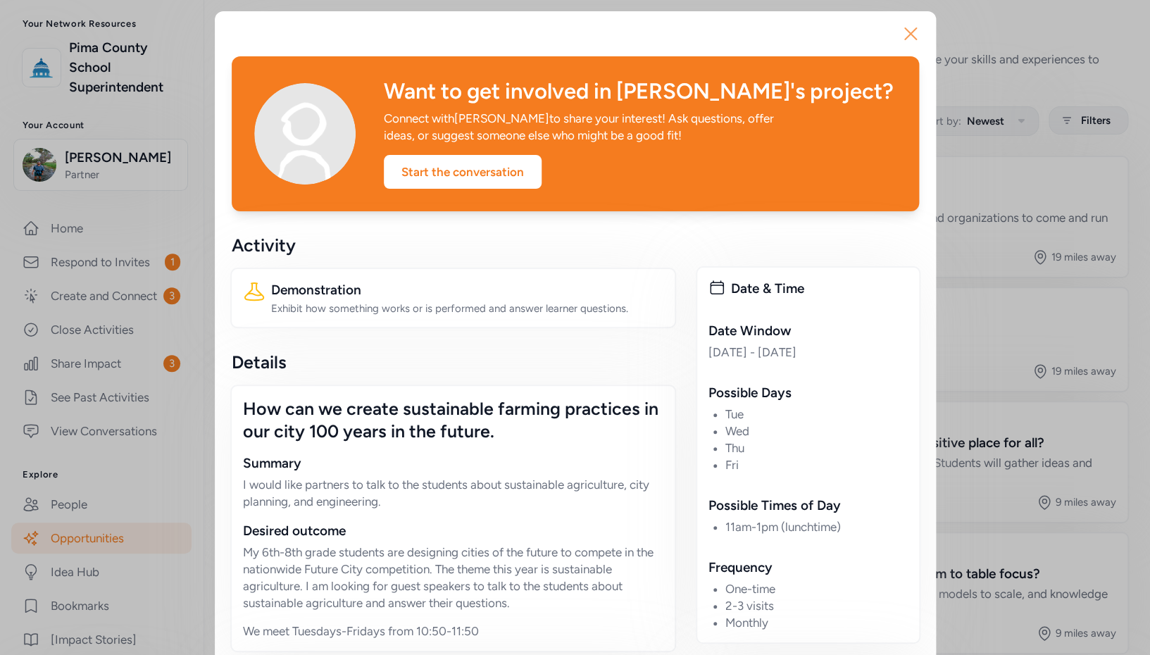
click at [909, 32] on icon "button" at bounding box center [911, 34] width 23 height 23
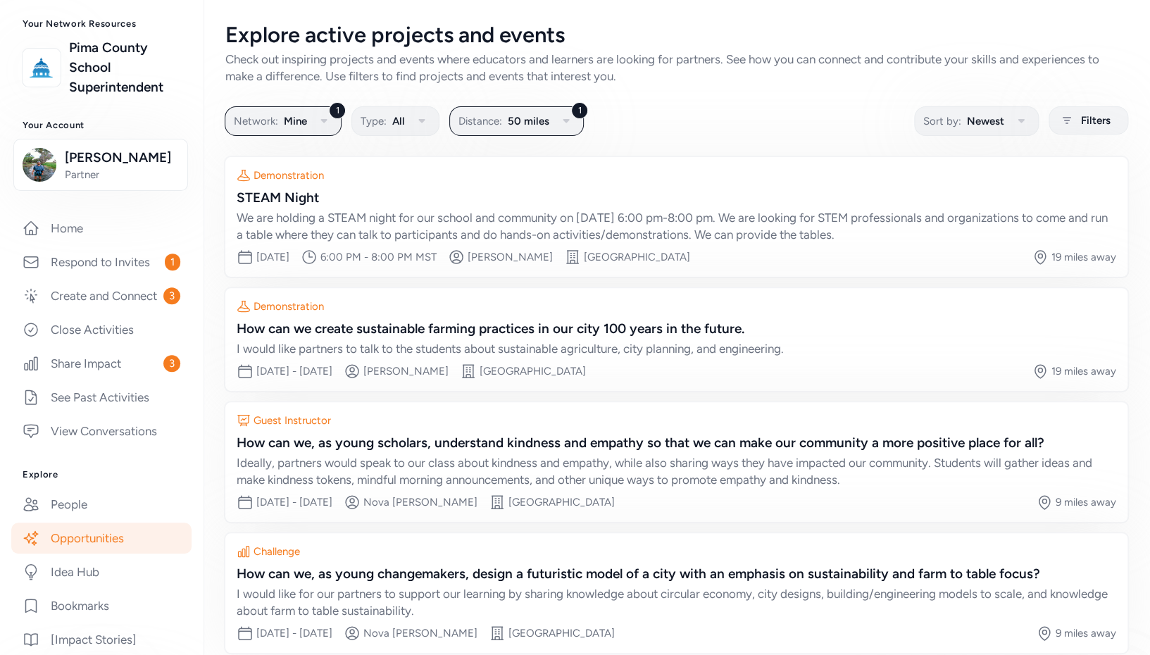
click at [119, 554] on link "Opportunities" at bounding box center [101, 538] width 180 height 31
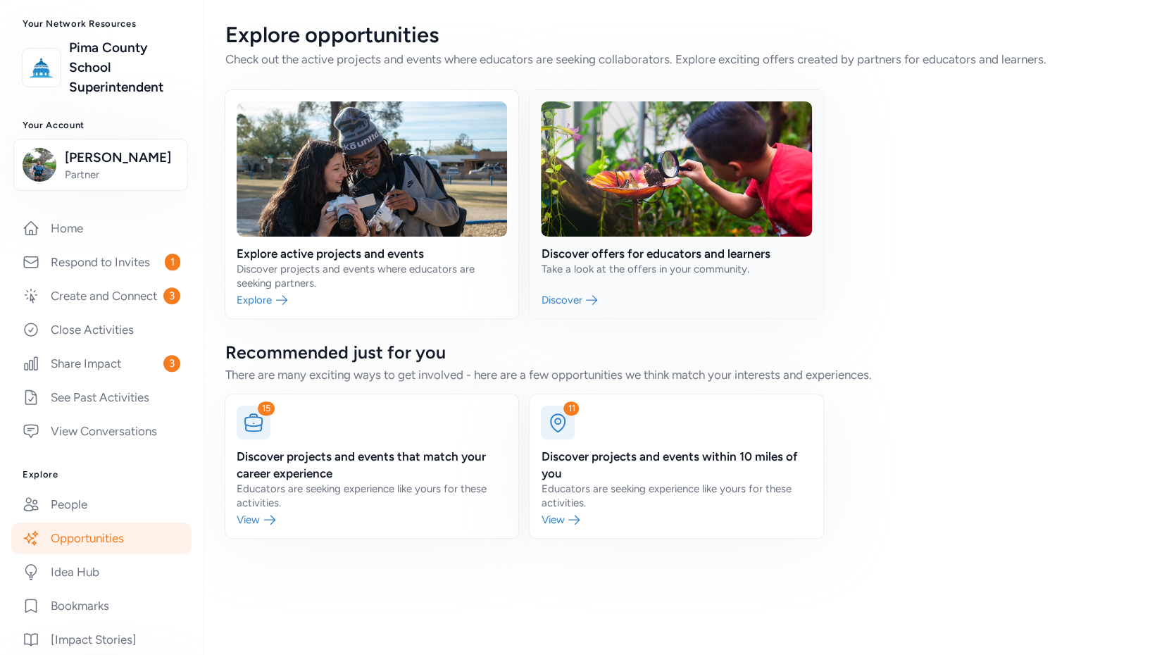
click at [646, 263] on link at bounding box center [676, 204] width 293 height 228
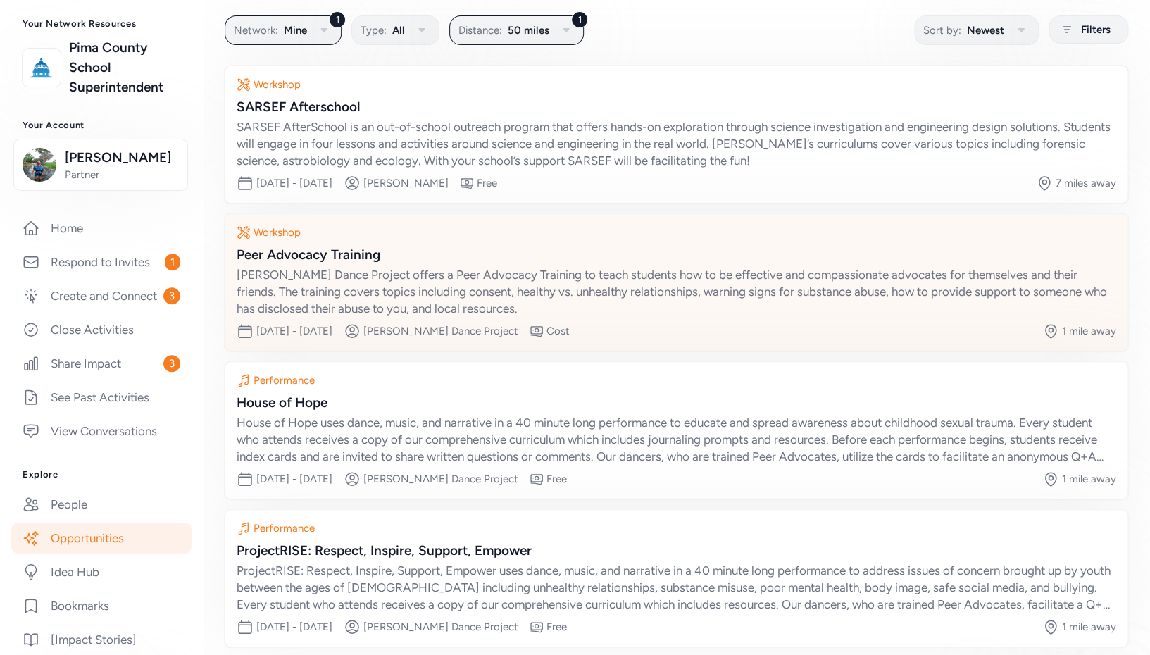
scroll to position [137, 0]
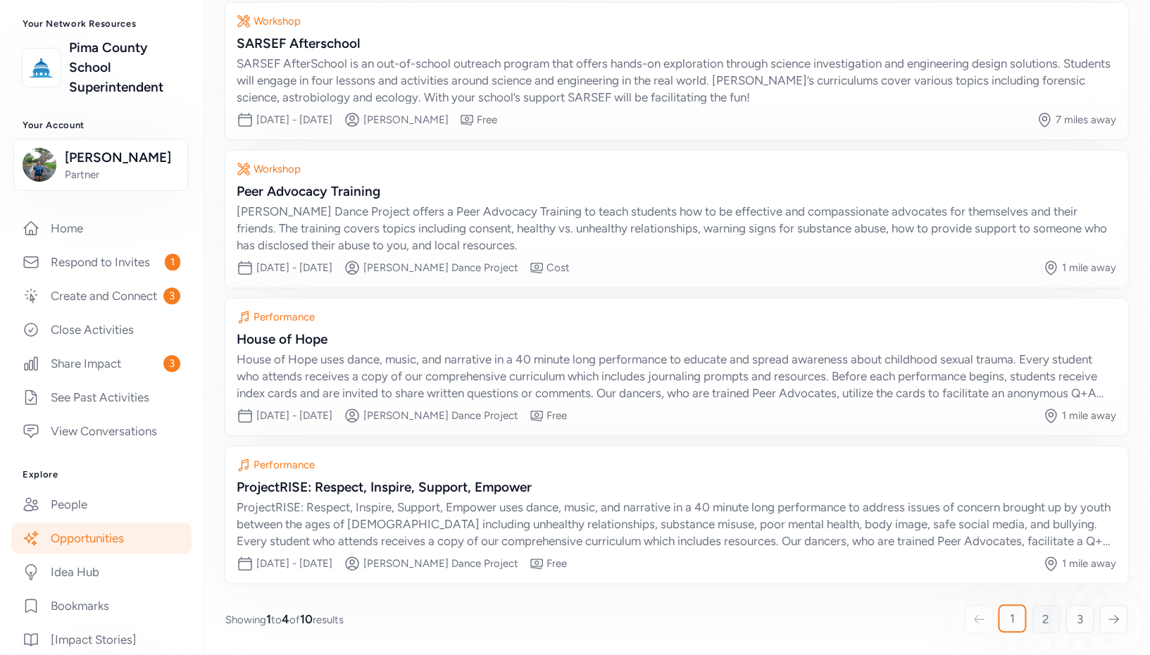
click at [1032, 621] on link "2" at bounding box center [1046, 619] width 28 height 28
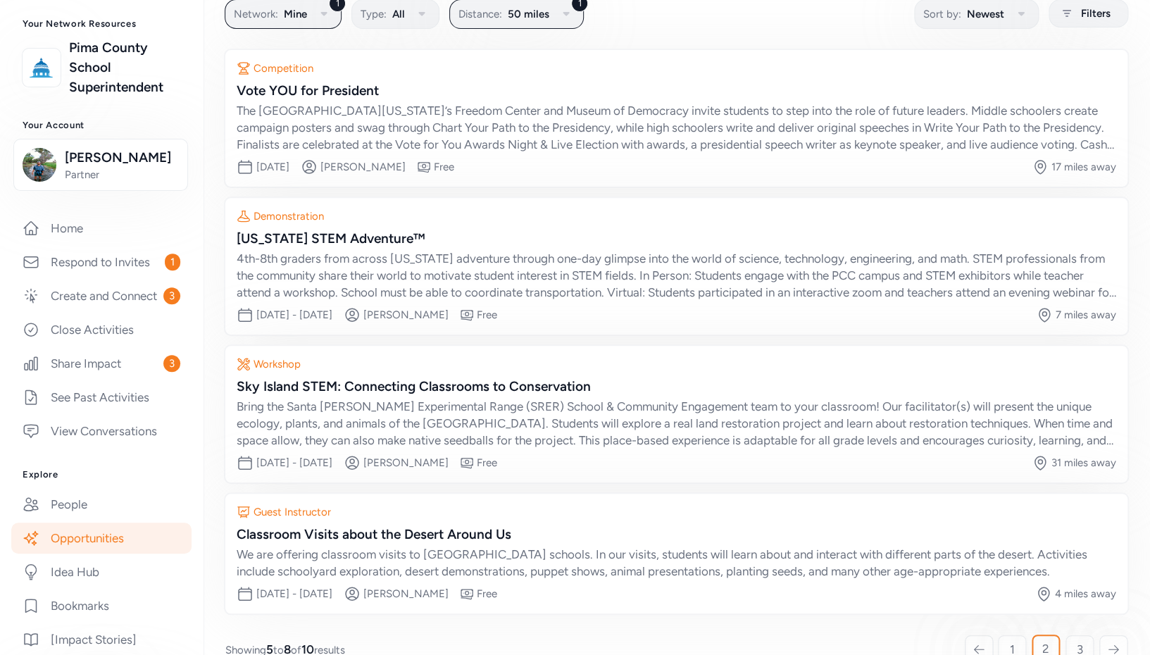
scroll to position [248, 0]
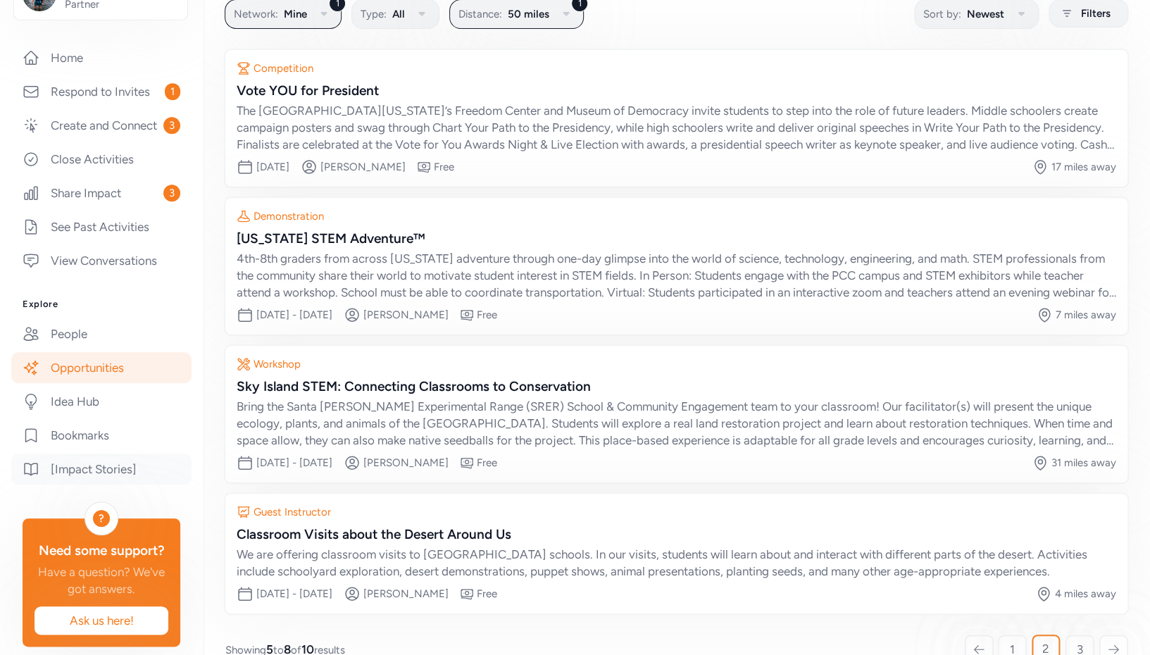
click at [119, 483] on link "[Impact Stories]" at bounding box center [101, 469] width 180 height 31
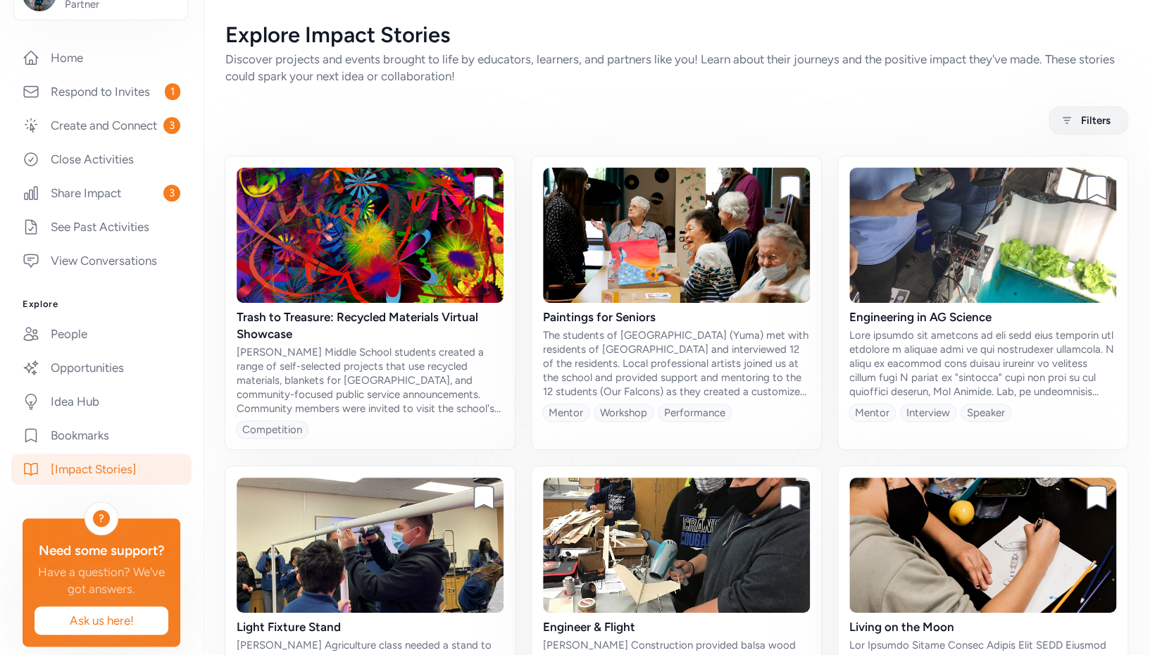
scroll to position [18, 0]
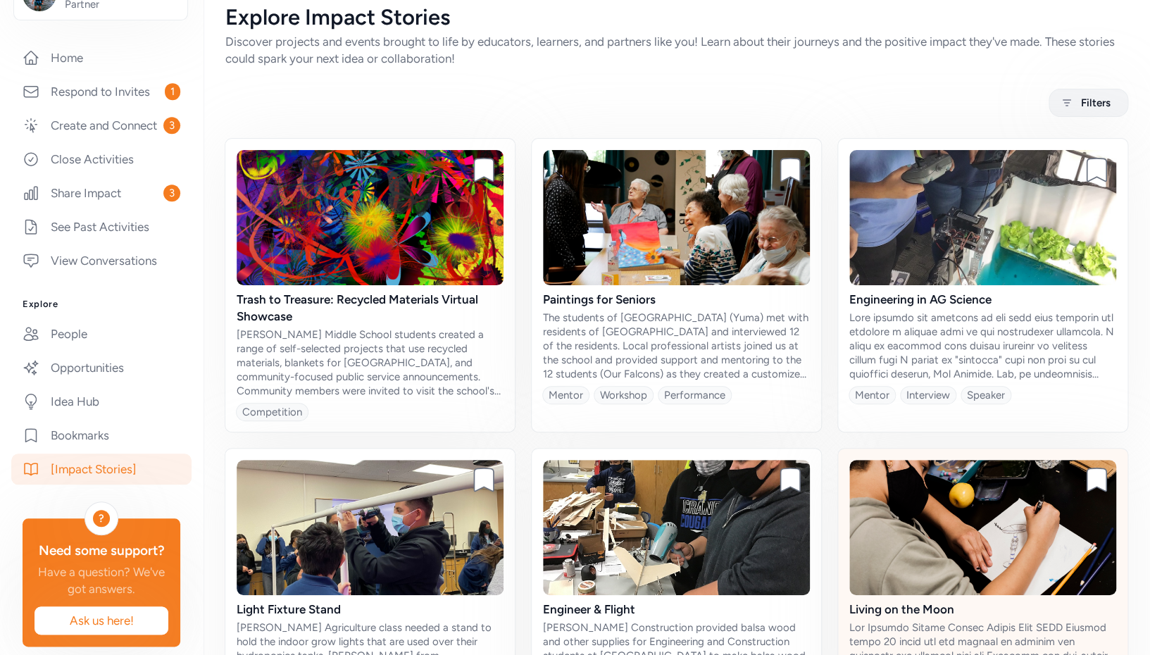
click at [901, 504] on img at bounding box center [983, 527] width 267 height 135
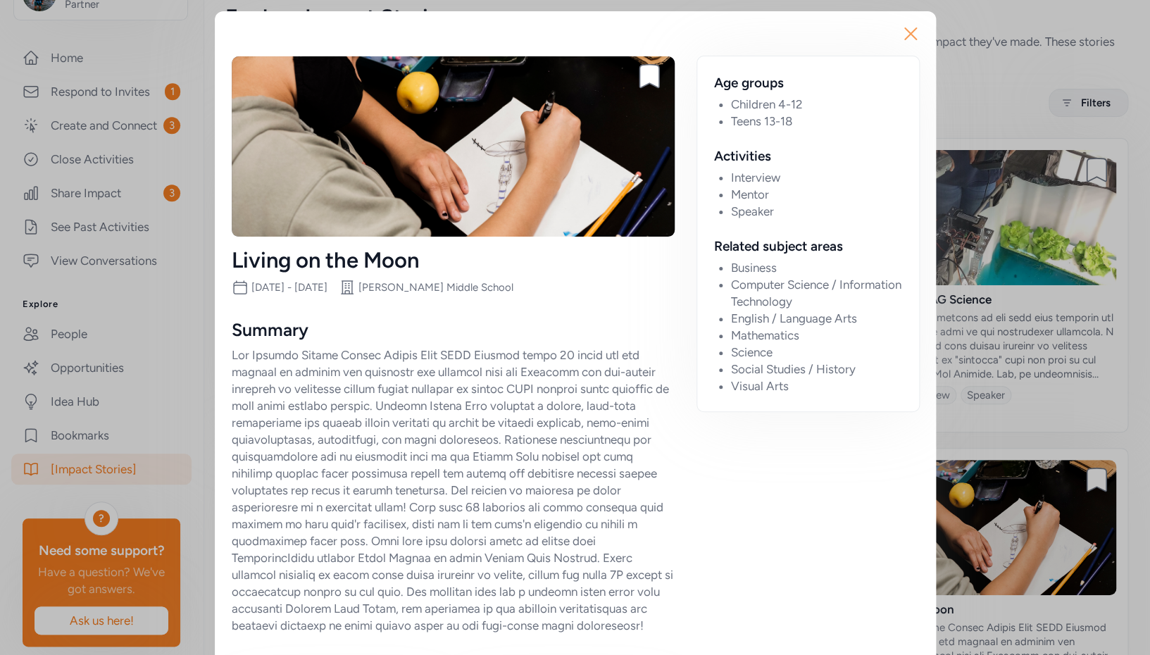
click at [907, 35] on icon "button" at bounding box center [910, 33] width 11 height 11
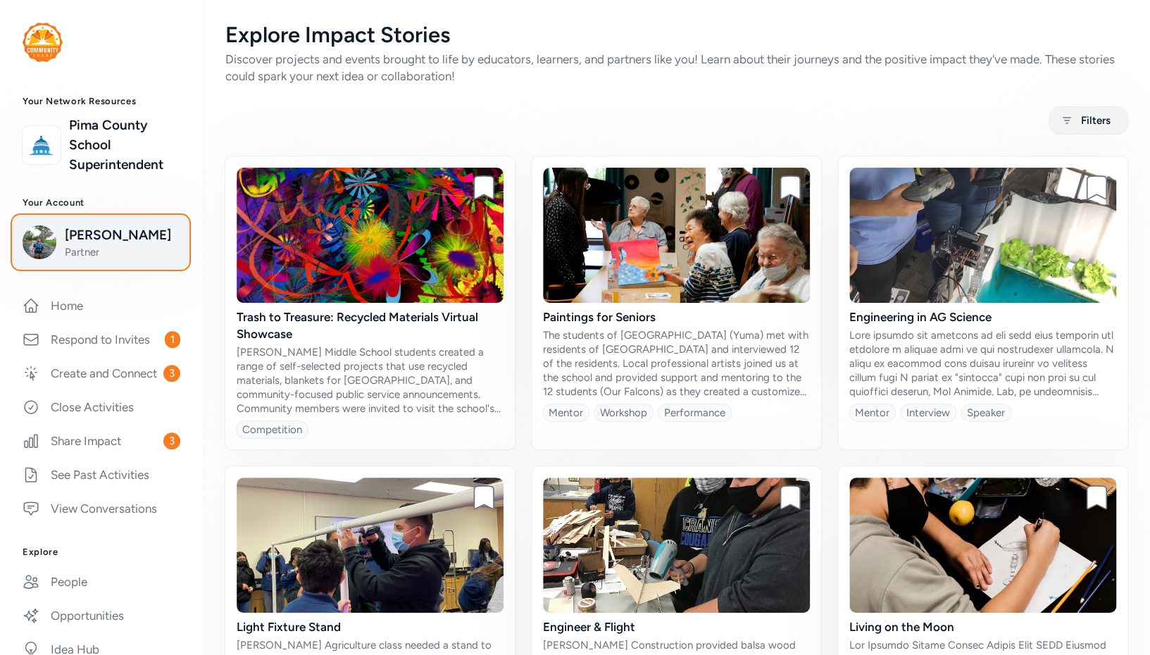
click at [129, 245] on span "Josh Schachter" at bounding box center [122, 235] width 114 height 20
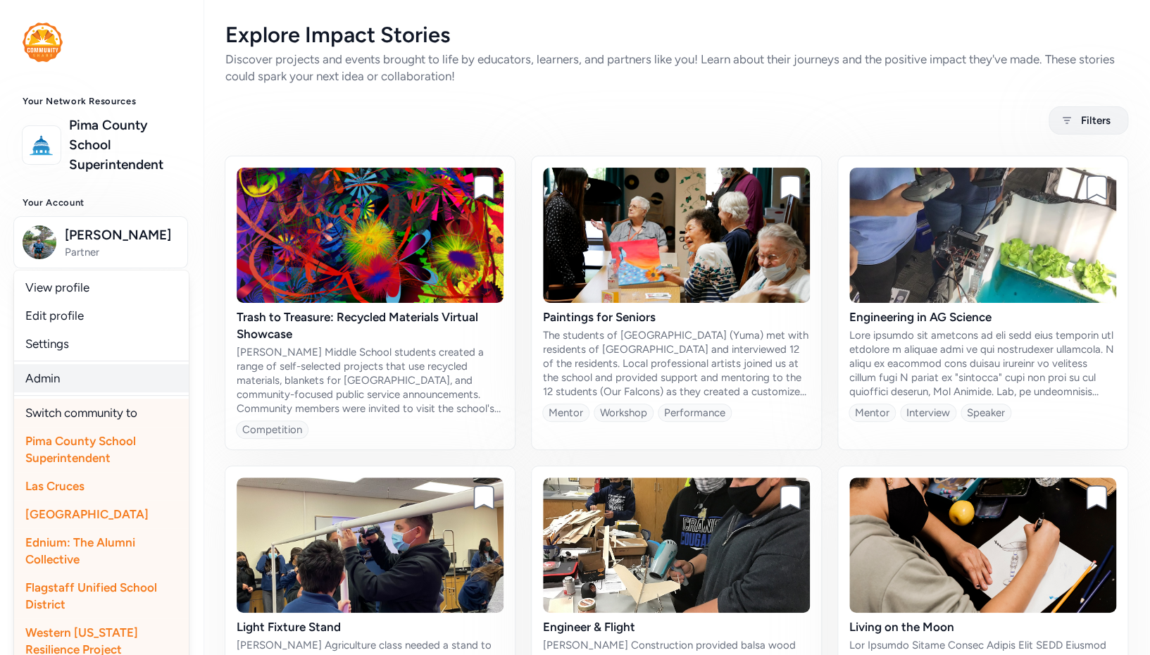
click at [75, 383] on link "Admin" at bounding box center [101, 378] width 175 height 28
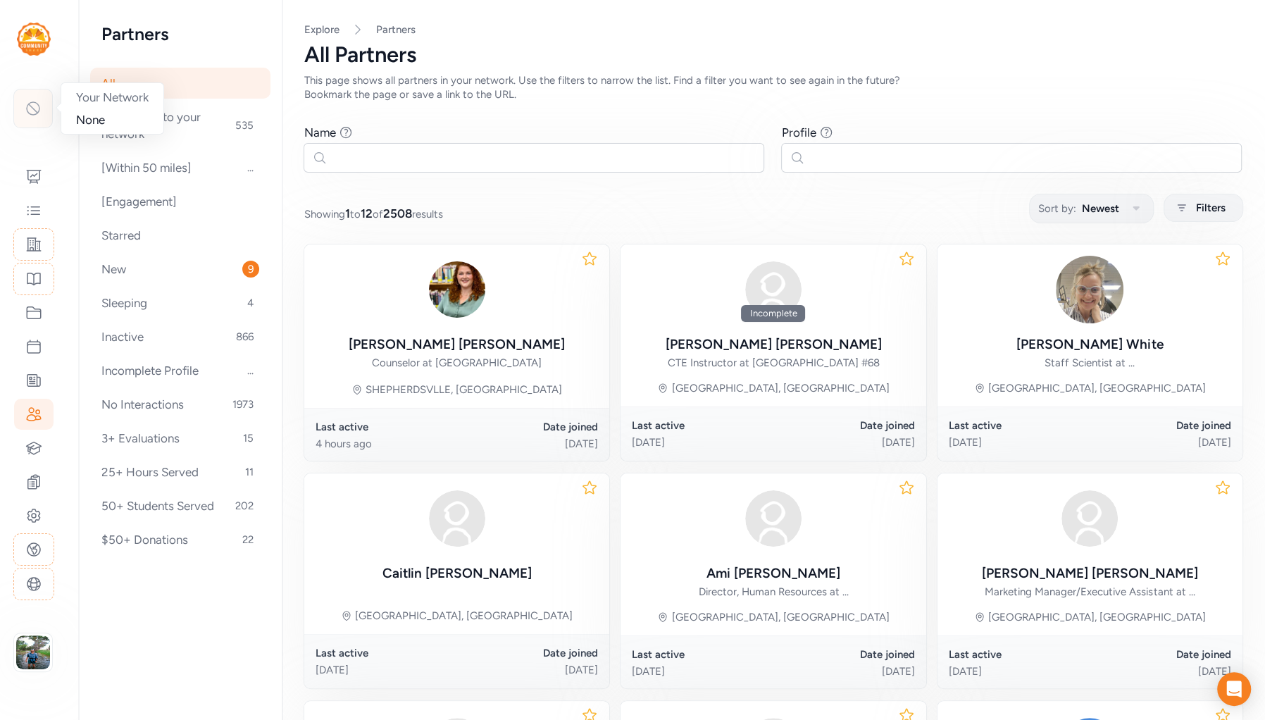
click at [37, 106] on icon at bounding box center [33, 108] width 17 height 17
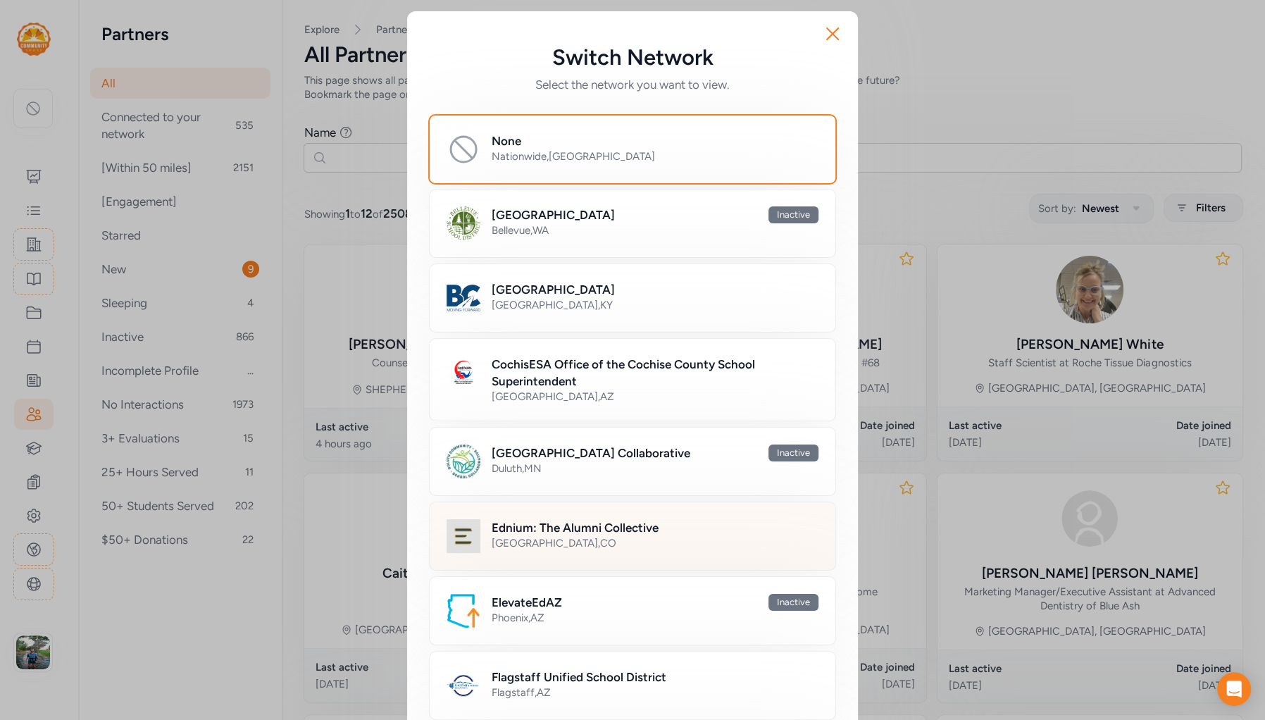
scroll to position [324, 0]
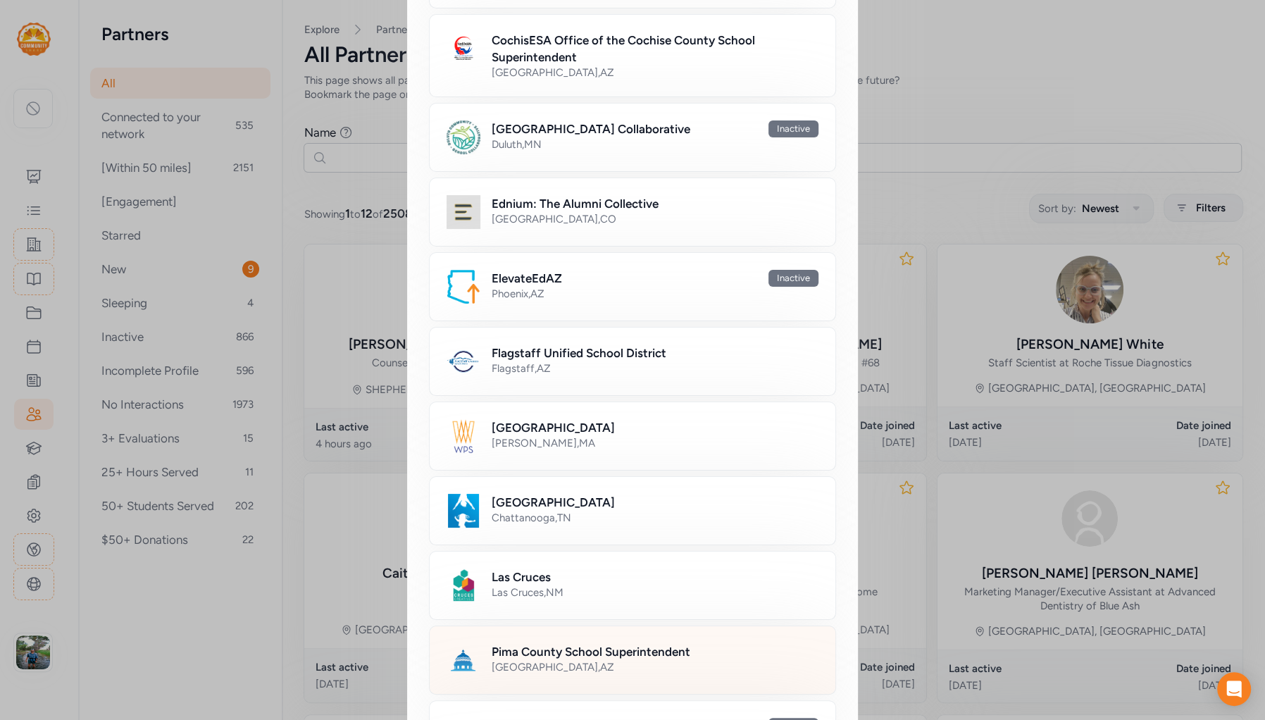
click at [537, 660] on div "[GEOGRAPHIC_DATA] , [GEOGRAPHIC_DATA]" at bounding box center [655, 667] width 327 height 14
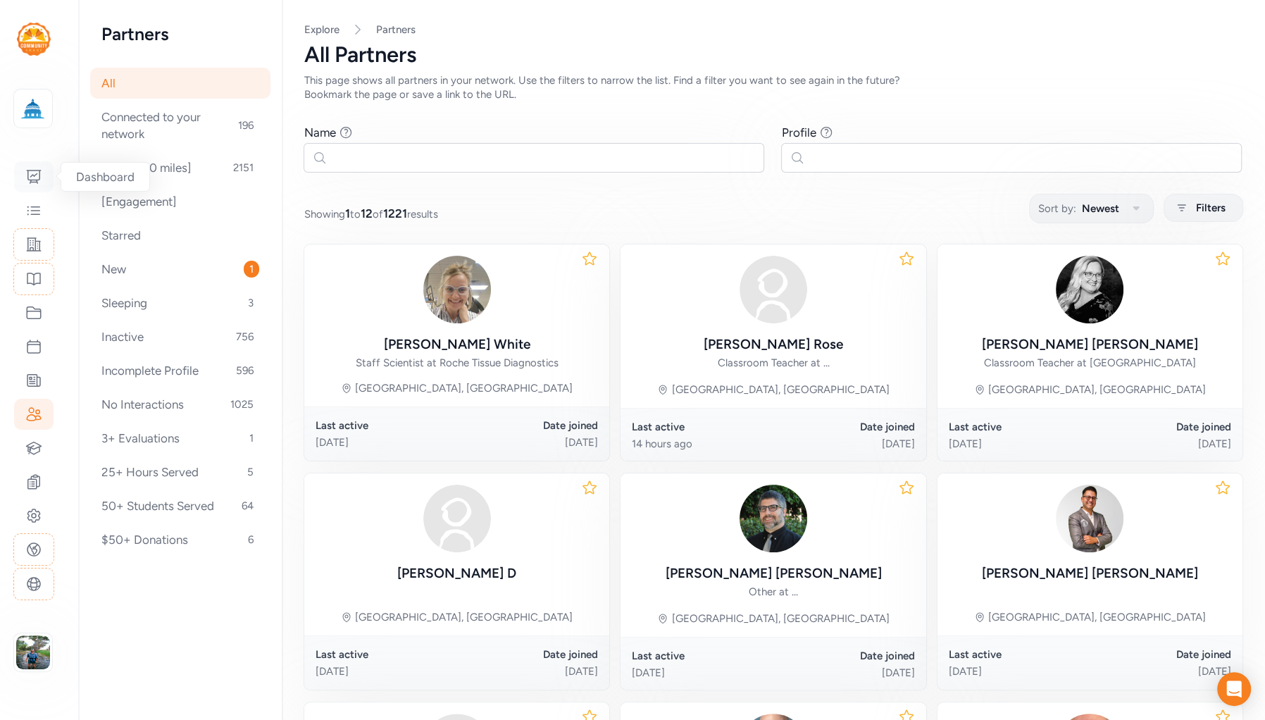
click at [35, 176] on icon at bounding box center [33, 176] width 17 height 17
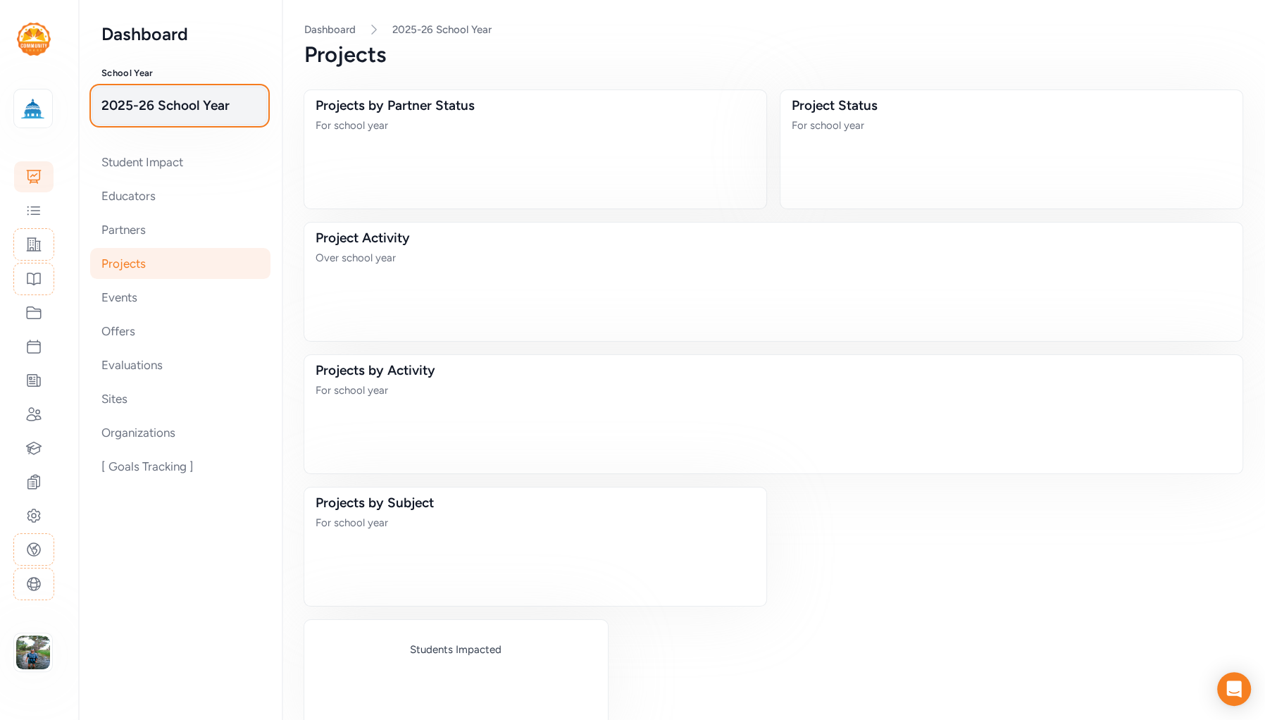
click at [194, 106] on span "2025-26 School Year" at bounding box center [179, 106] width 156 height 20
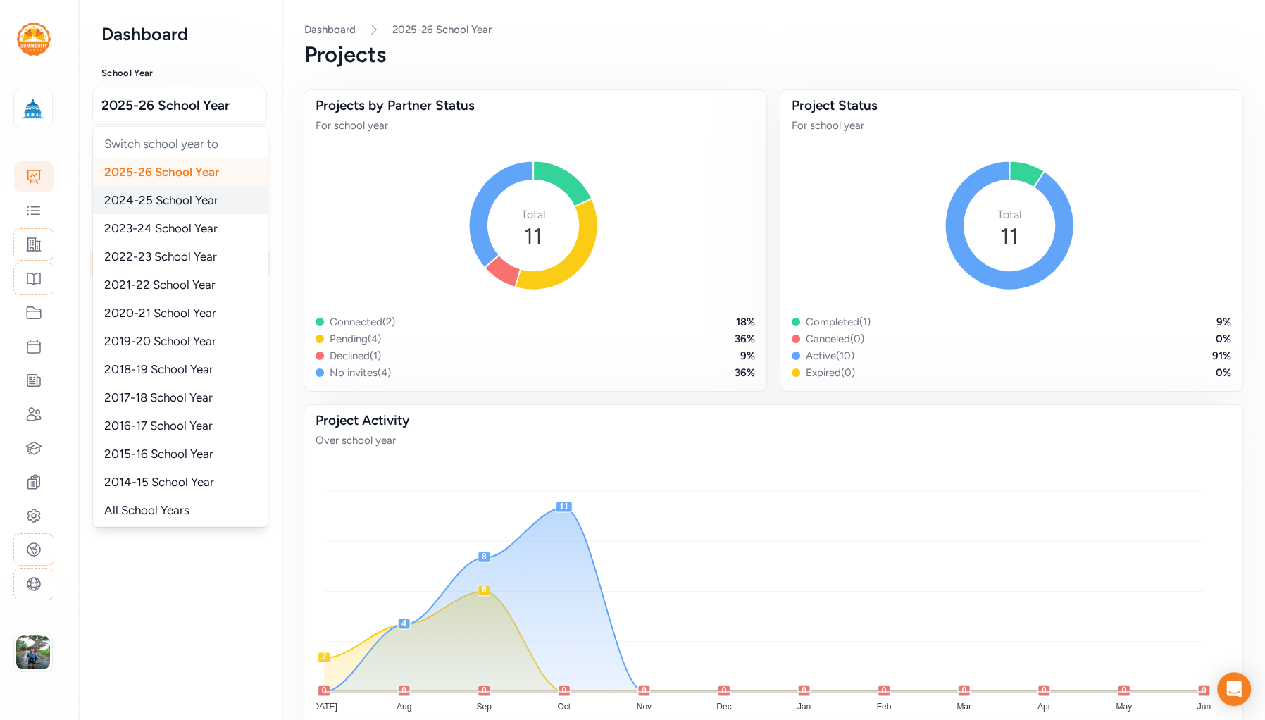
click at [170, 204] on span "2024-25 School Year" at bounding box center [161, 200] width 114 height 14
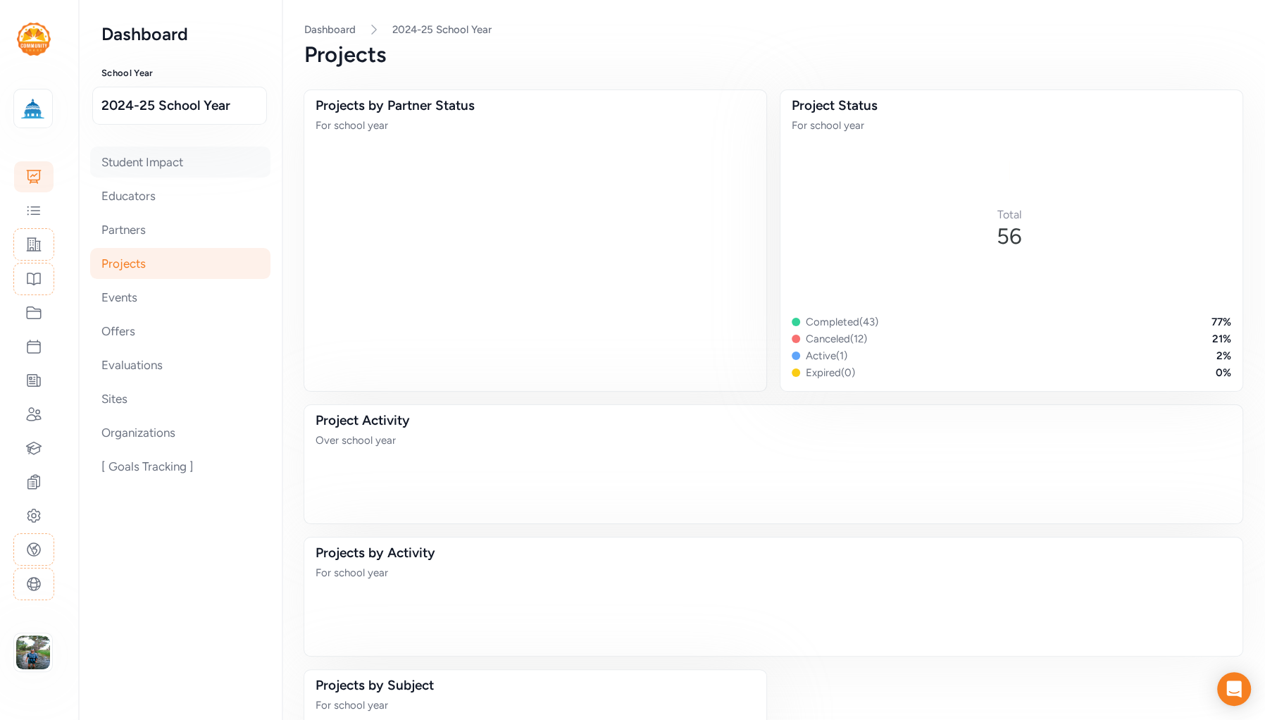
click at [159, 164] on div "Student Impact" at bounding box center [180, 162] width 180 height 31
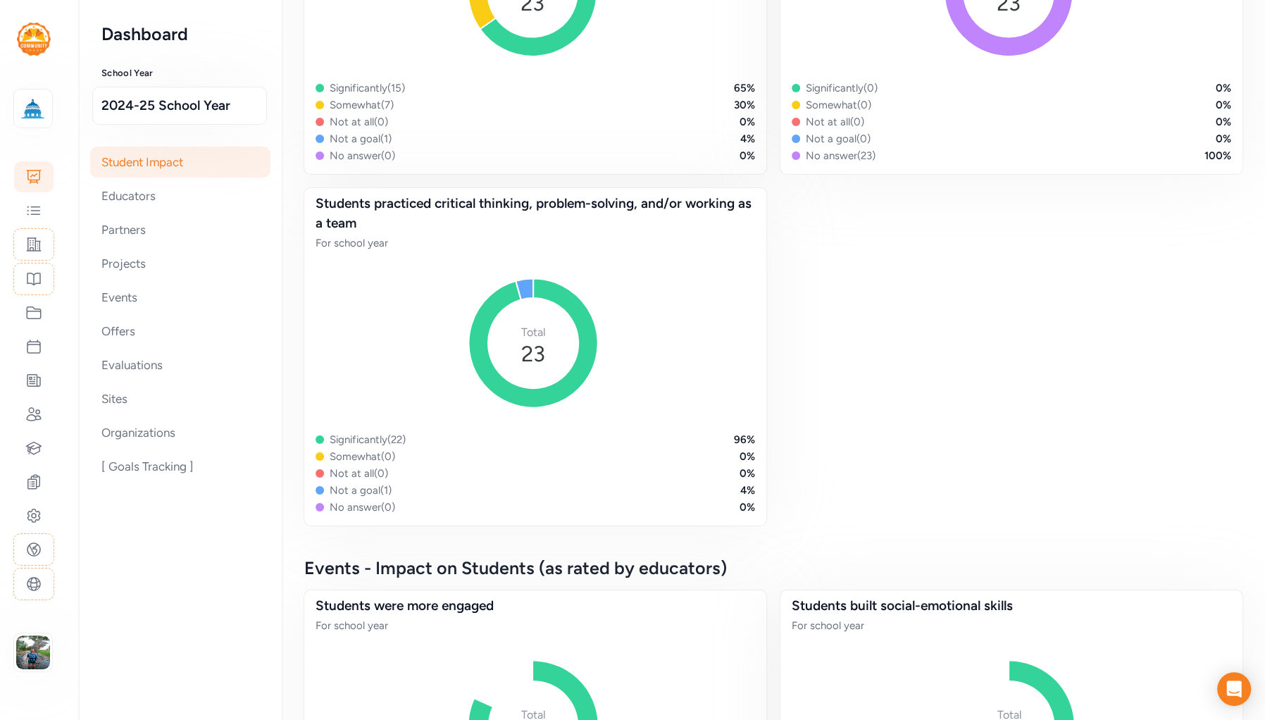
scroll to position [1204, 0]
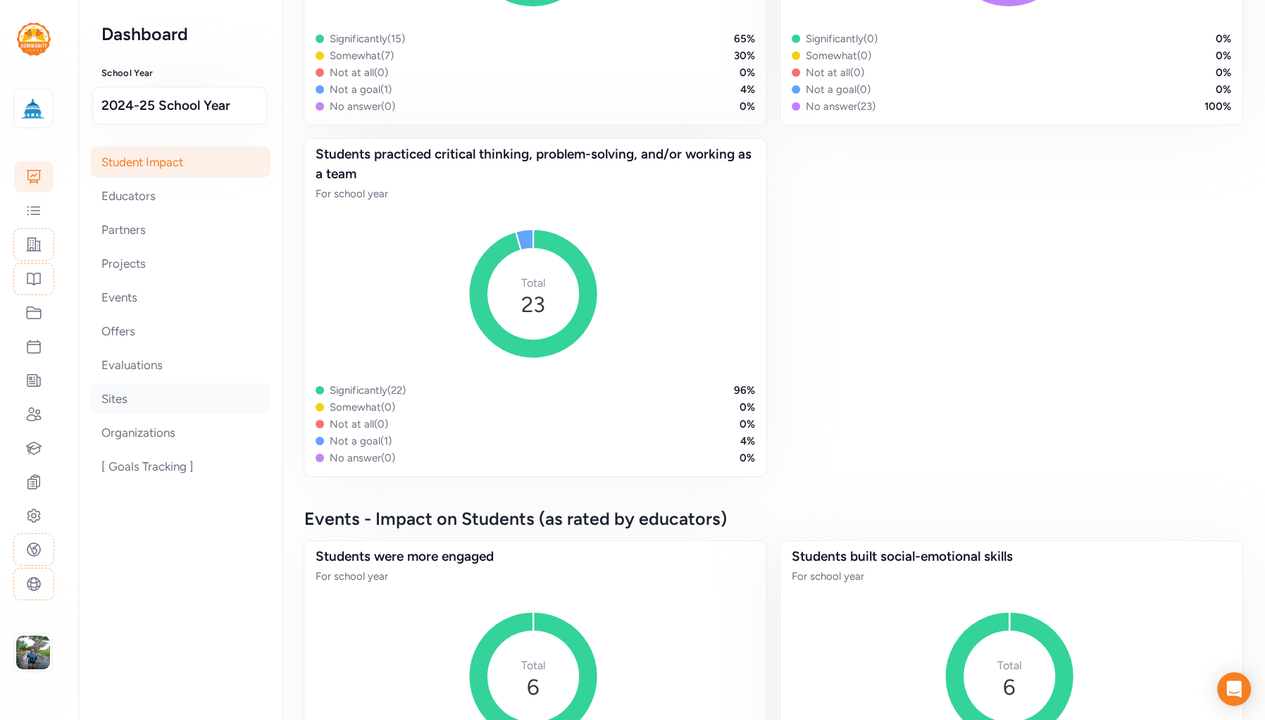
click at [133, 394] on div "Sites" at bounding box center [180, 398] width 180 height 31
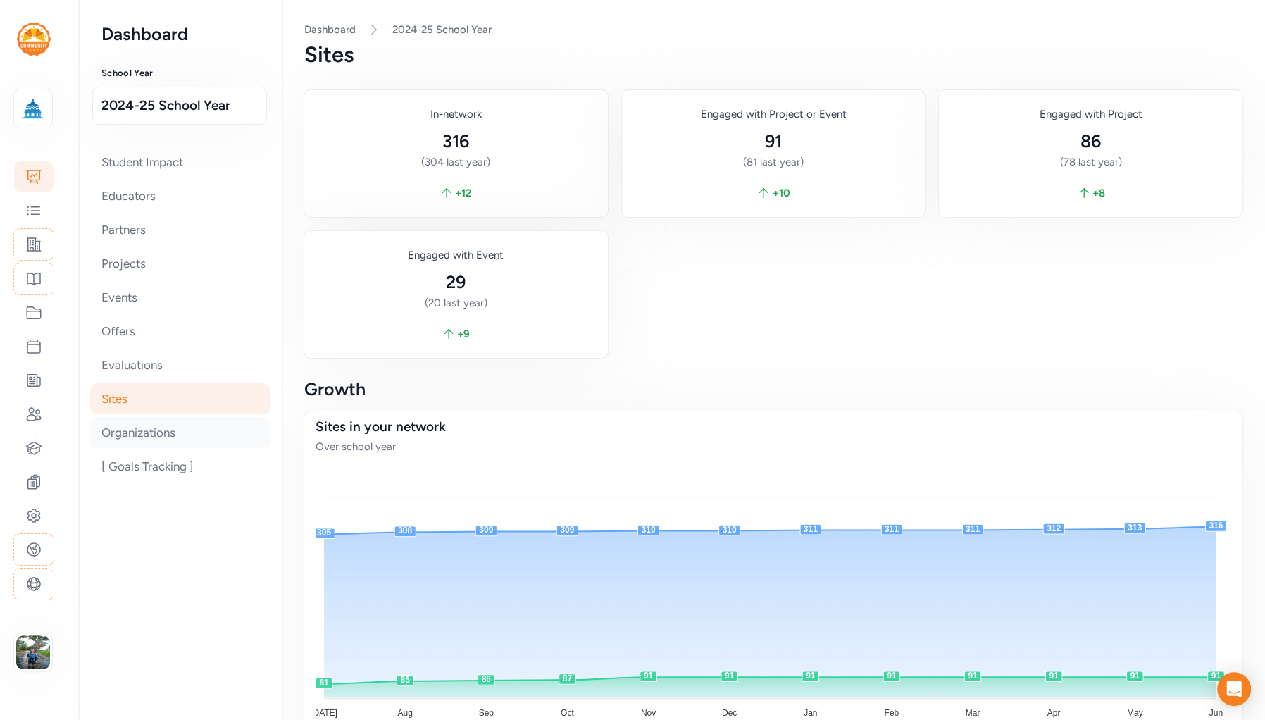
click at [187, 435] on div "Organizations" at bounding box center [180, 432] width 180 height 31
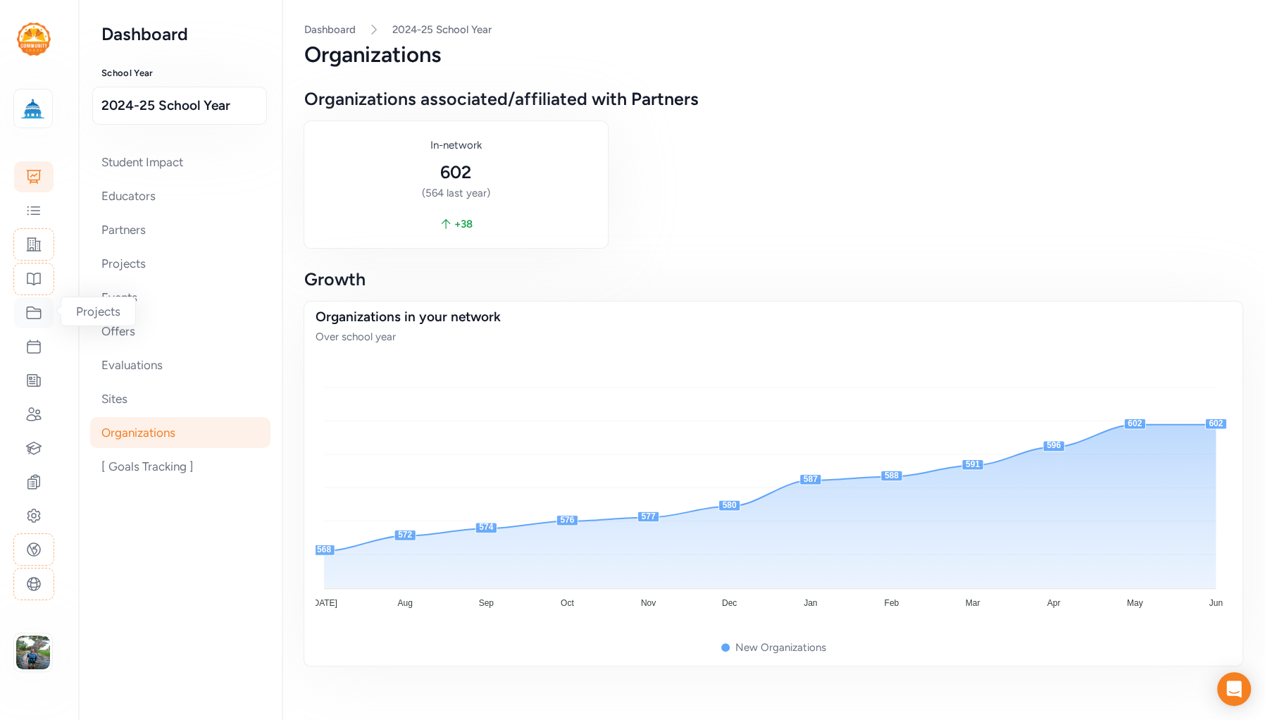
click at [29, 316] on icon at bounding box center [33, 312] width 17 height 17
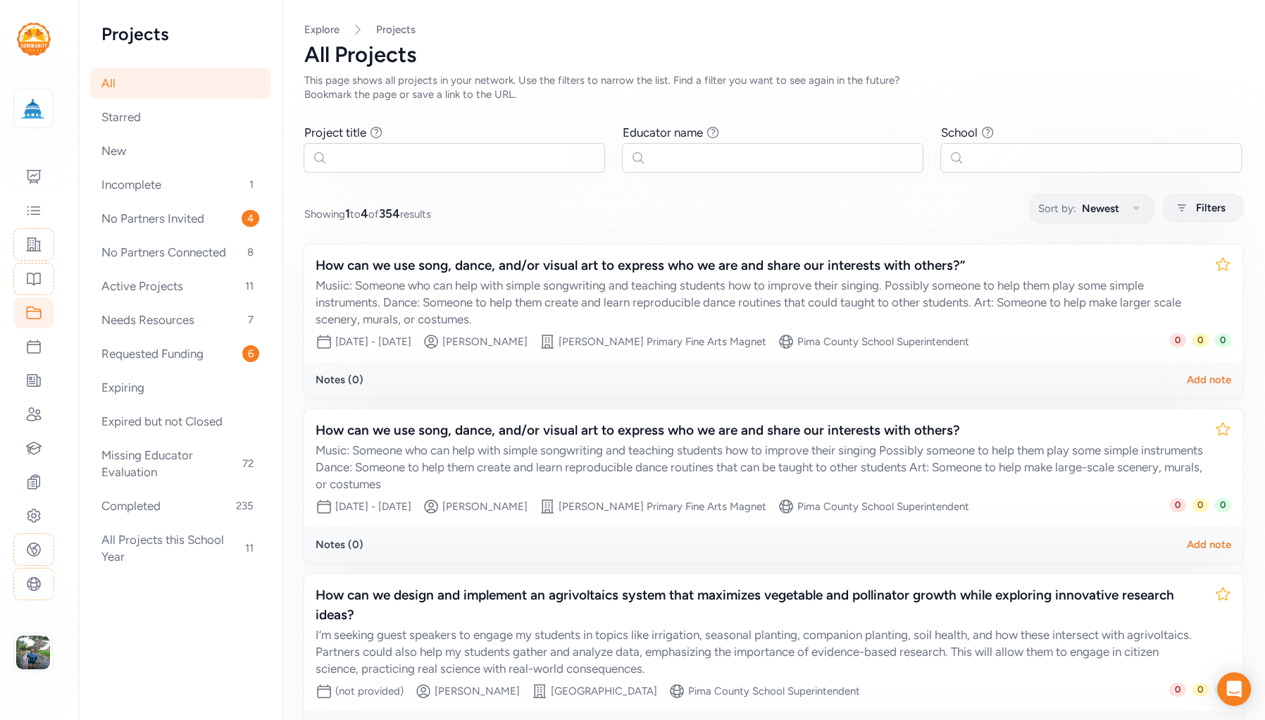
scroll to position [245, 0]
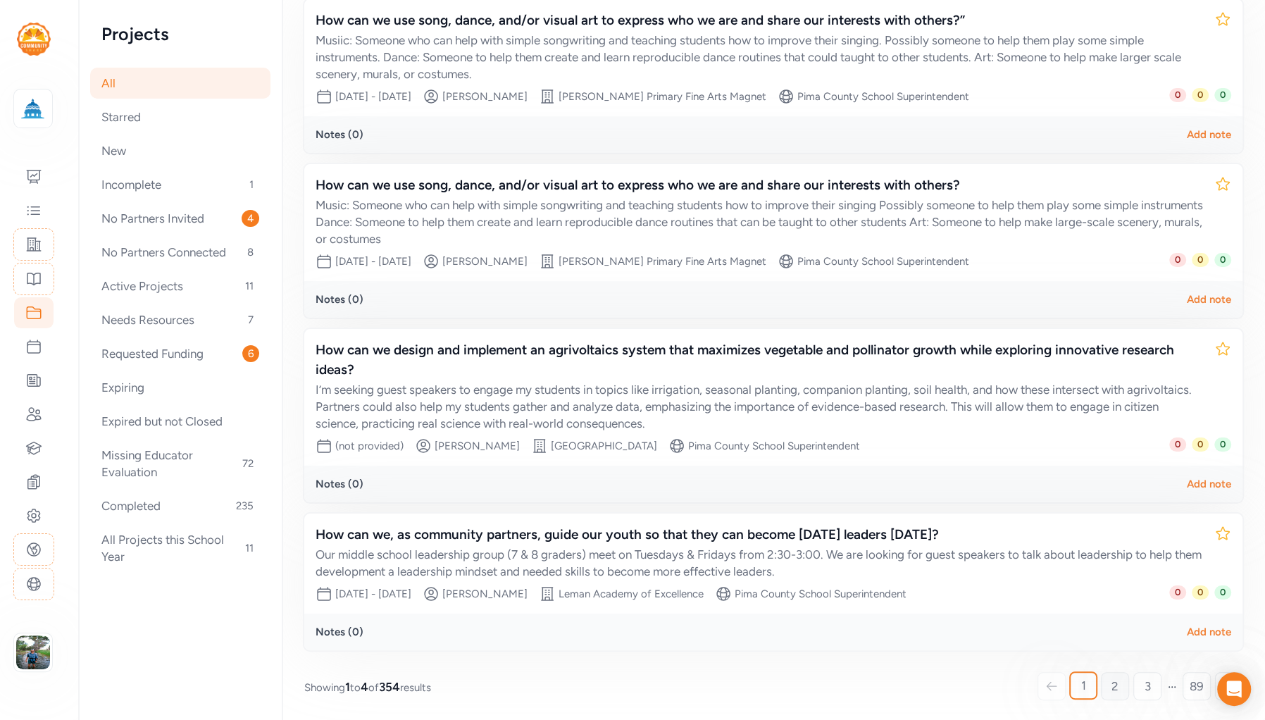
click at [1112, 681] on span "2" at bounding box center [1115, 686] width 7 height 17
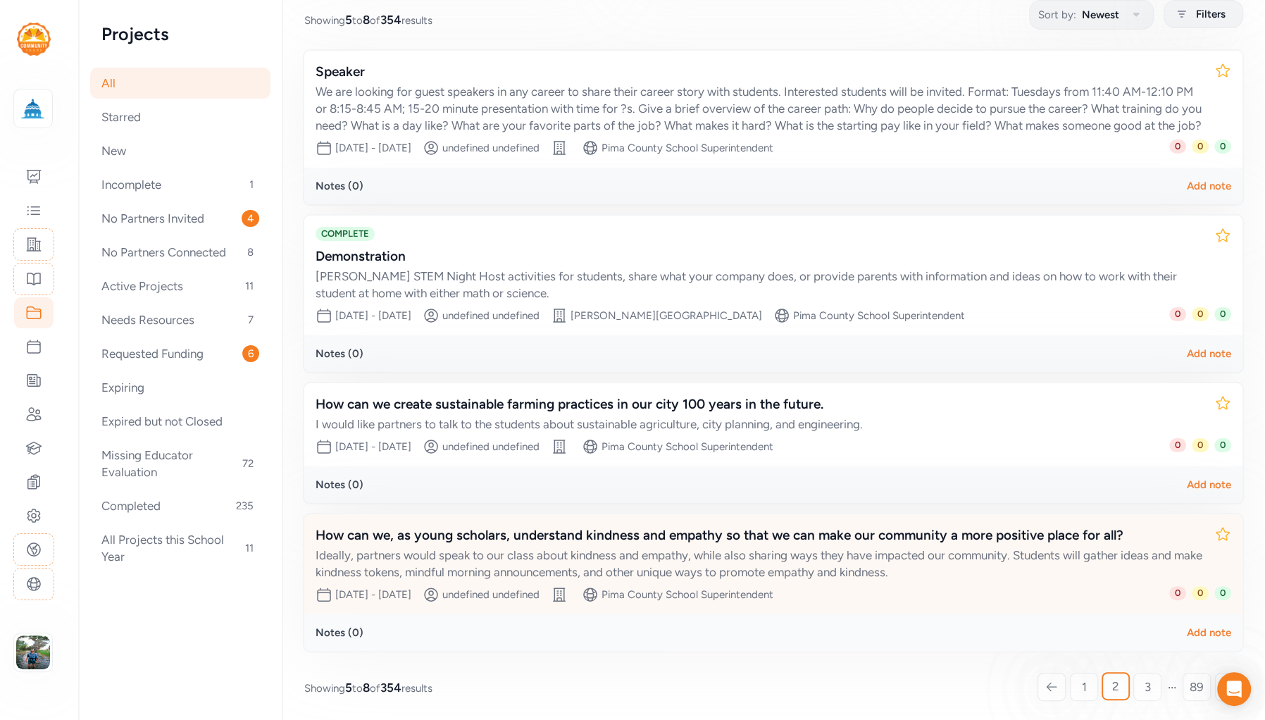
scroll to position [194, 0]
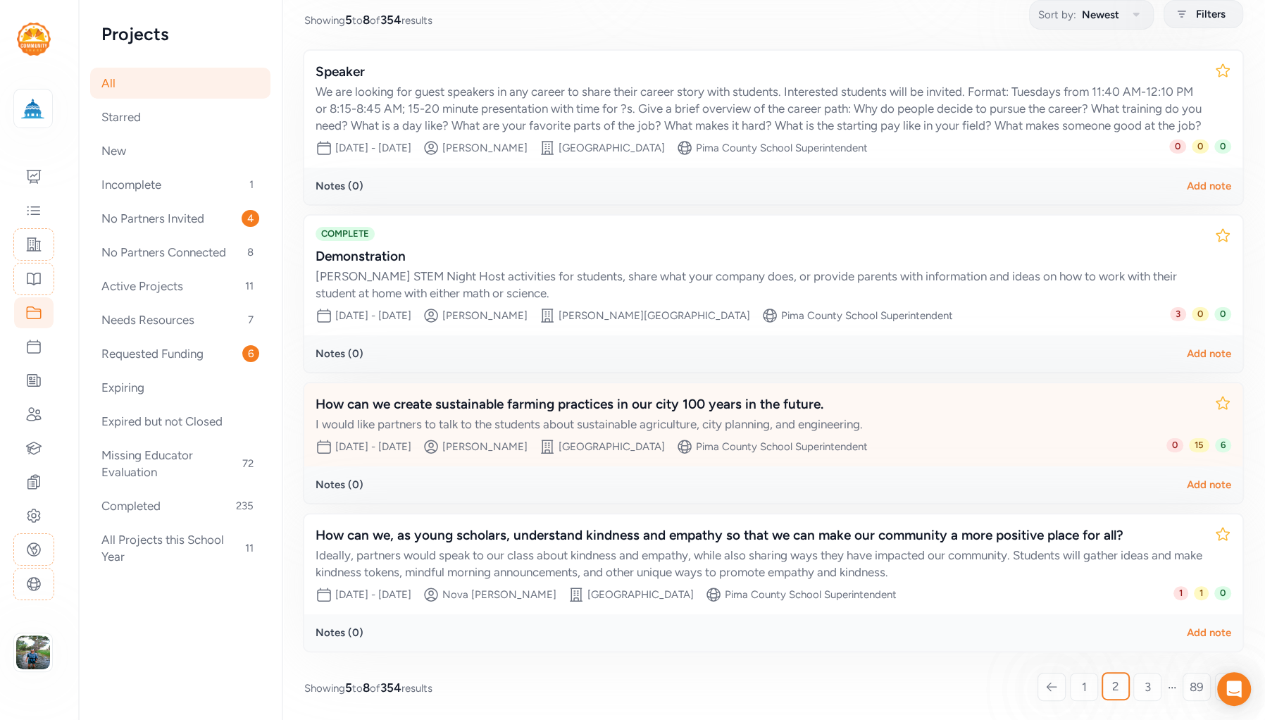
click at [705, 402] on div "How can we create sustainable farming practices in our city 100 years in the fu…" at bounding box center [760, 404] width 888 height 20
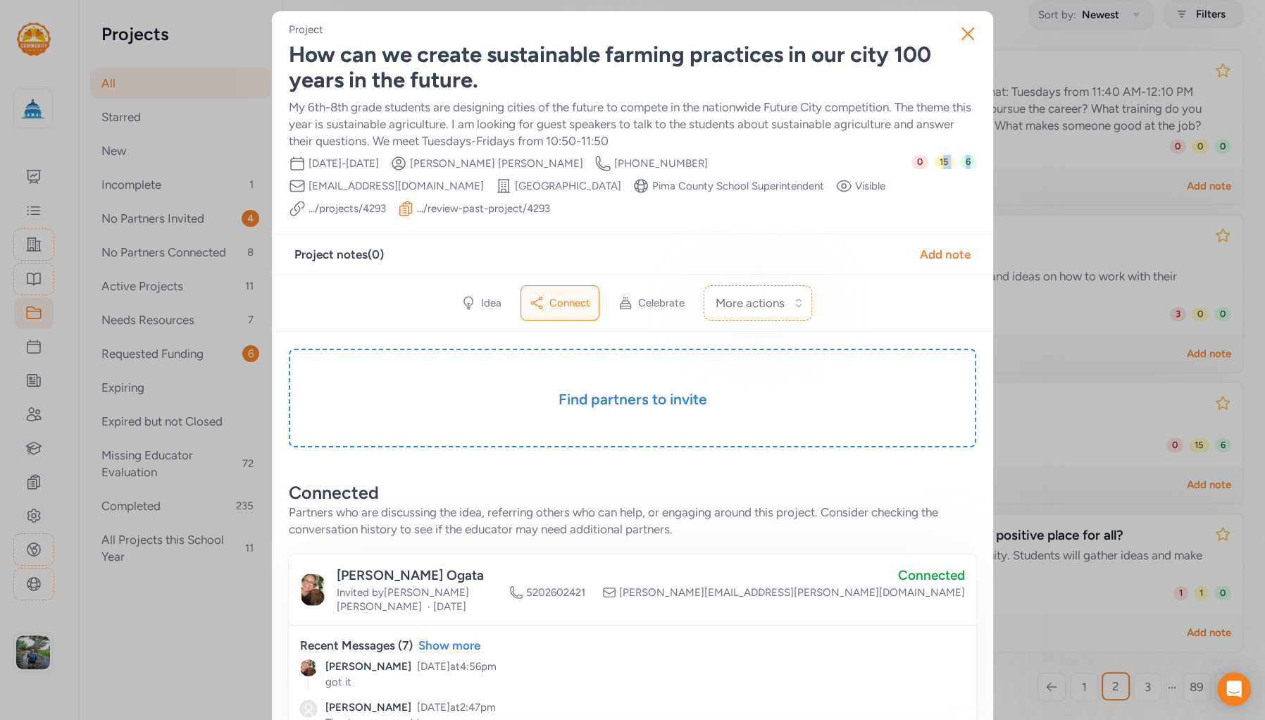
drag, startPoint x: 968, startPoint y: 172, endPoint x: 936, endPoint y: 166, distance: 33.0
click at [936, 166] on div "0 15 6" at bounding box center [944, 186] width 65 height 62
click at [952, 199] on div "0 15 6" at bounding box center [944, 186] width 65 height 62
drag, startPoint x: 967, startPoint y: 163, endPoint x: 956, endPoint y: 162, distance: 10.7
click at [960, 162] on span "6" at bounding box center [968, 162] width 16 height 14
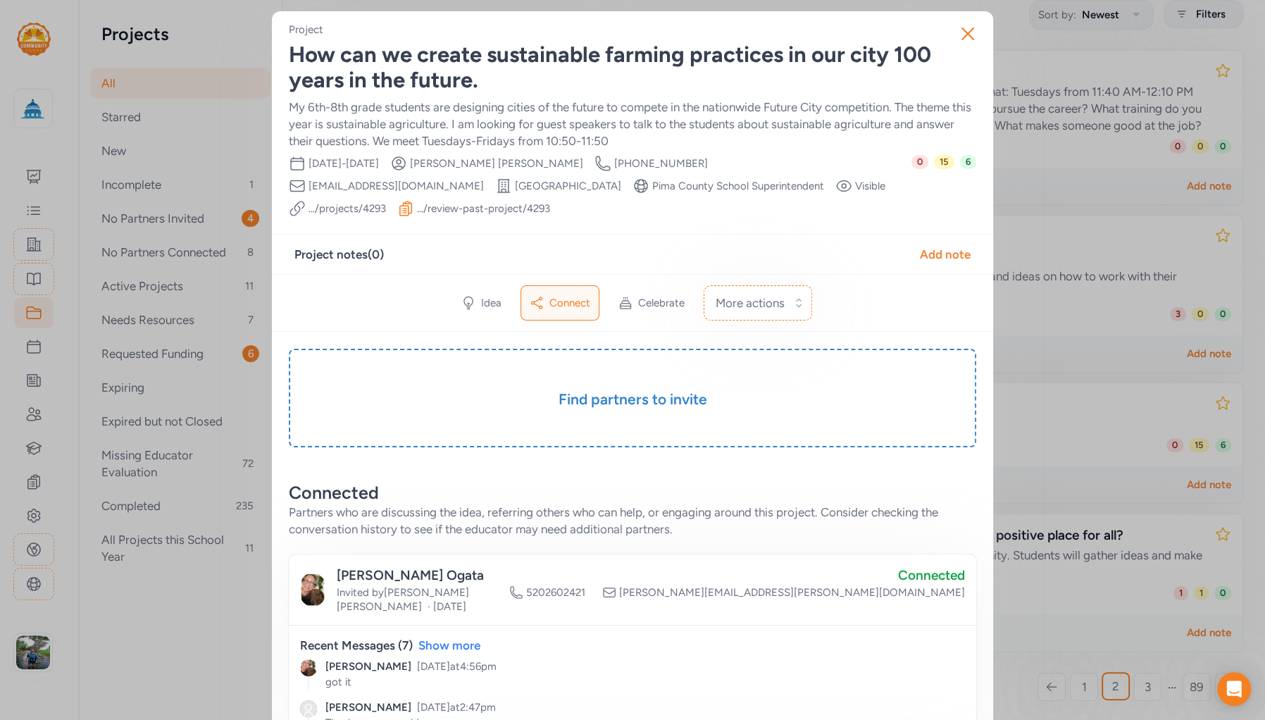
click at [958, 179] on div "0 15 6" at bounding box center [944, 186] width 65 height 62
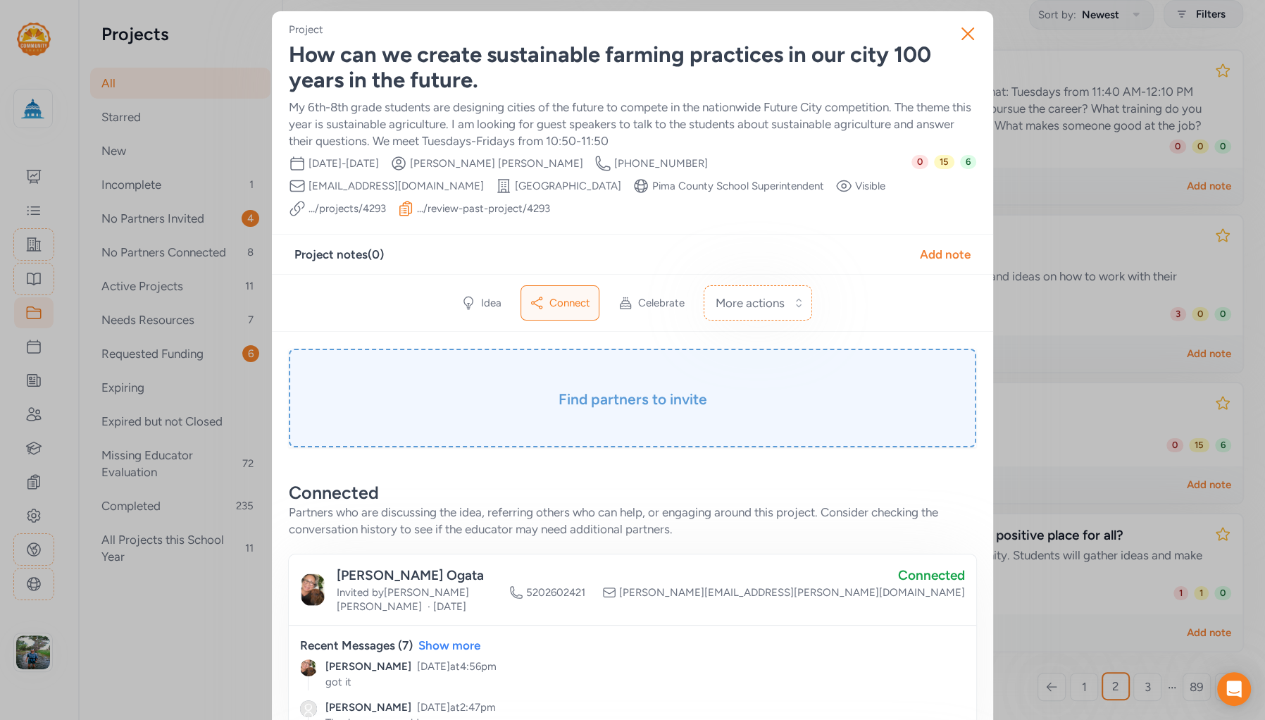
click at [740, 395] on h3 "Find partners to invite" at bounding box center [632, 400] width 617 height 20
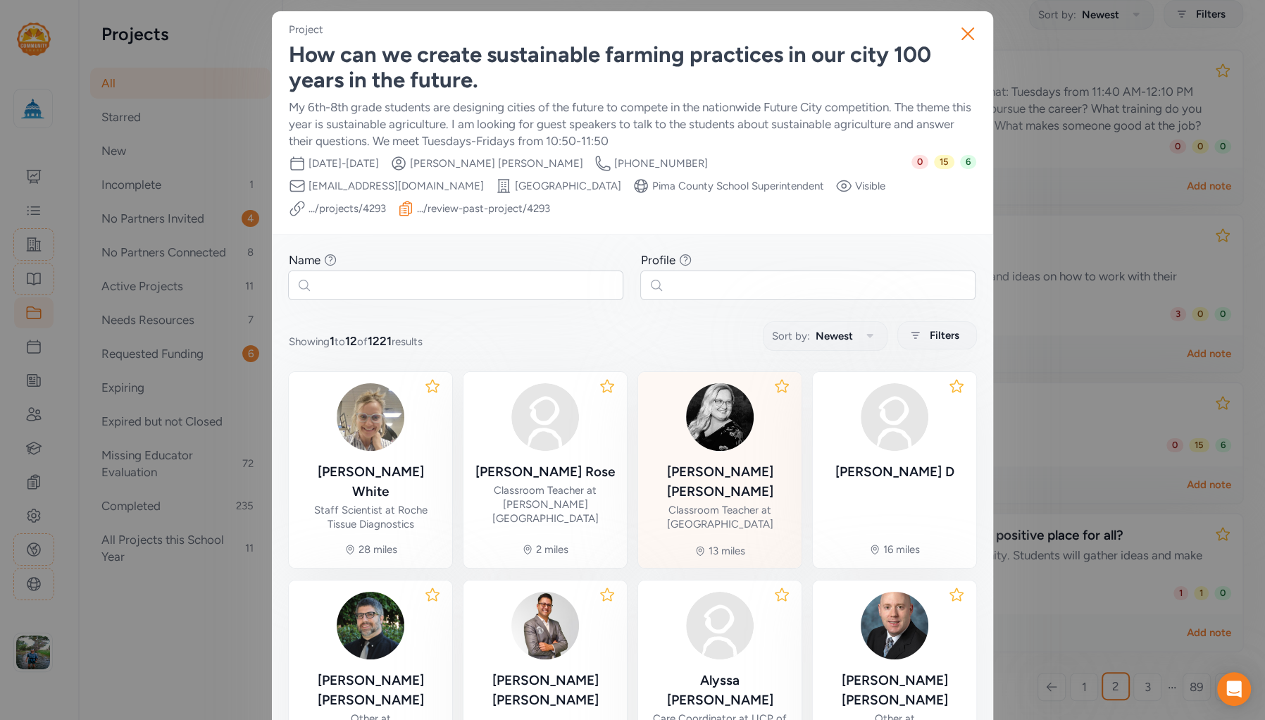
scroll to position [164, 0]
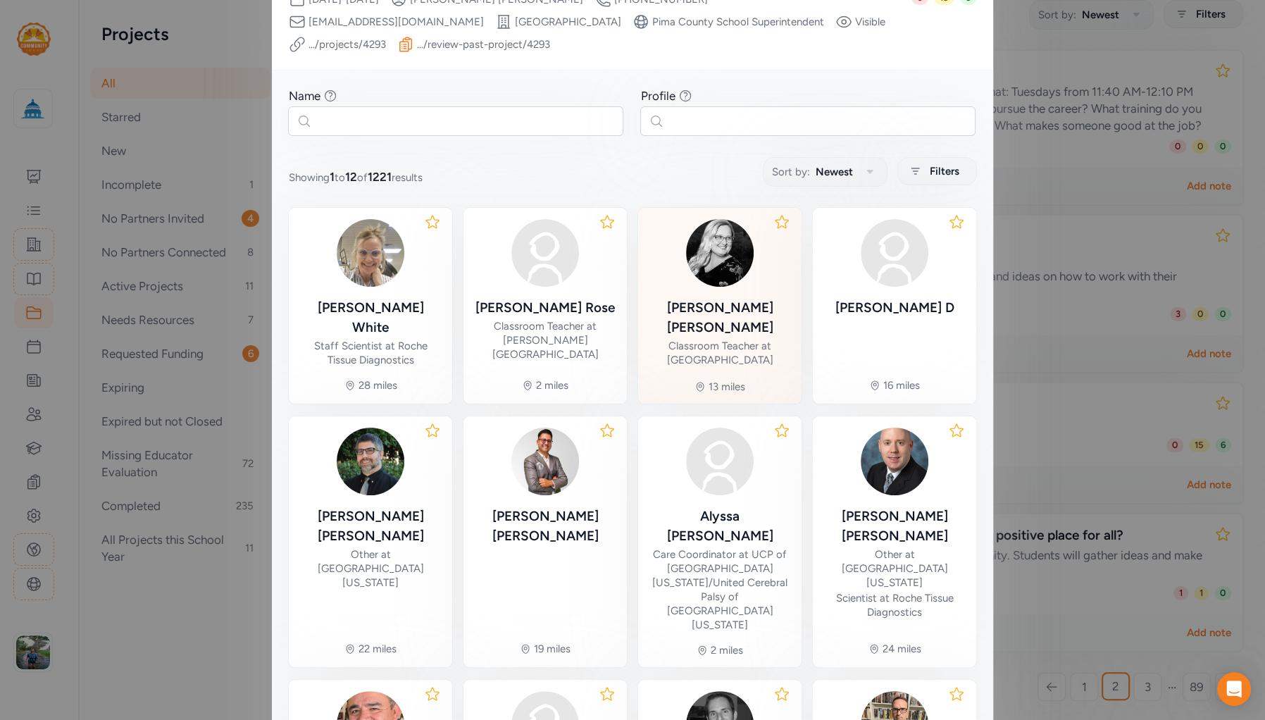
click at [726, 339] on div "Classroom Teacher at [GEOGRAPHIC_DATA]" at bounding box center [720, 353] width 141 height 28
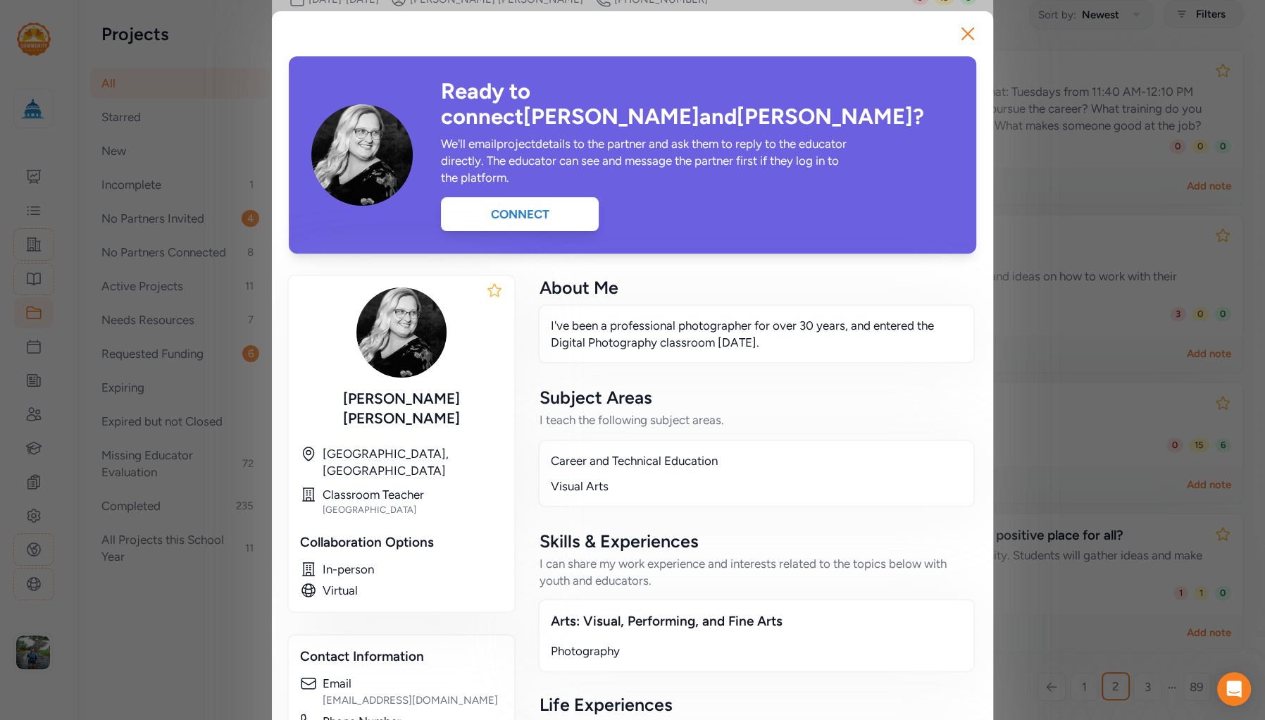
click at [549, 197] on div "Connect" at bounding box center [520, 214] width 158 height 34
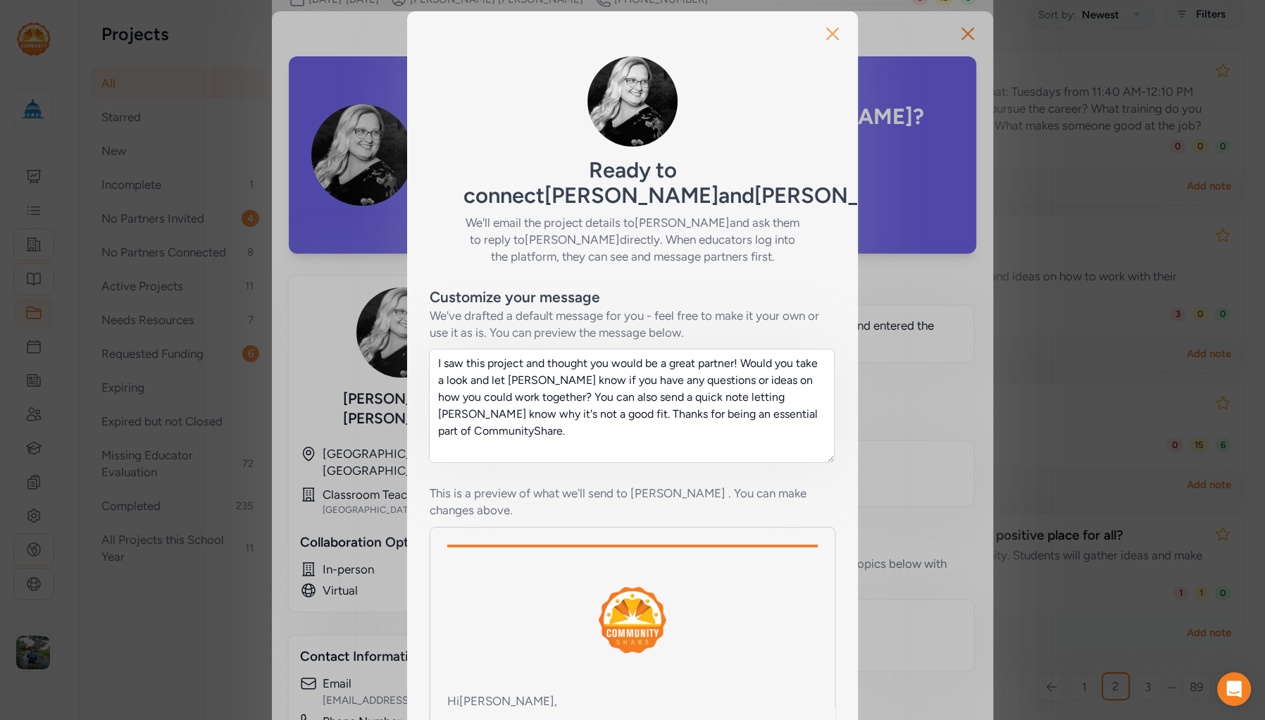
click at [826, 32] on icon "button" at bounding box center [832, 34] width 23 height 23
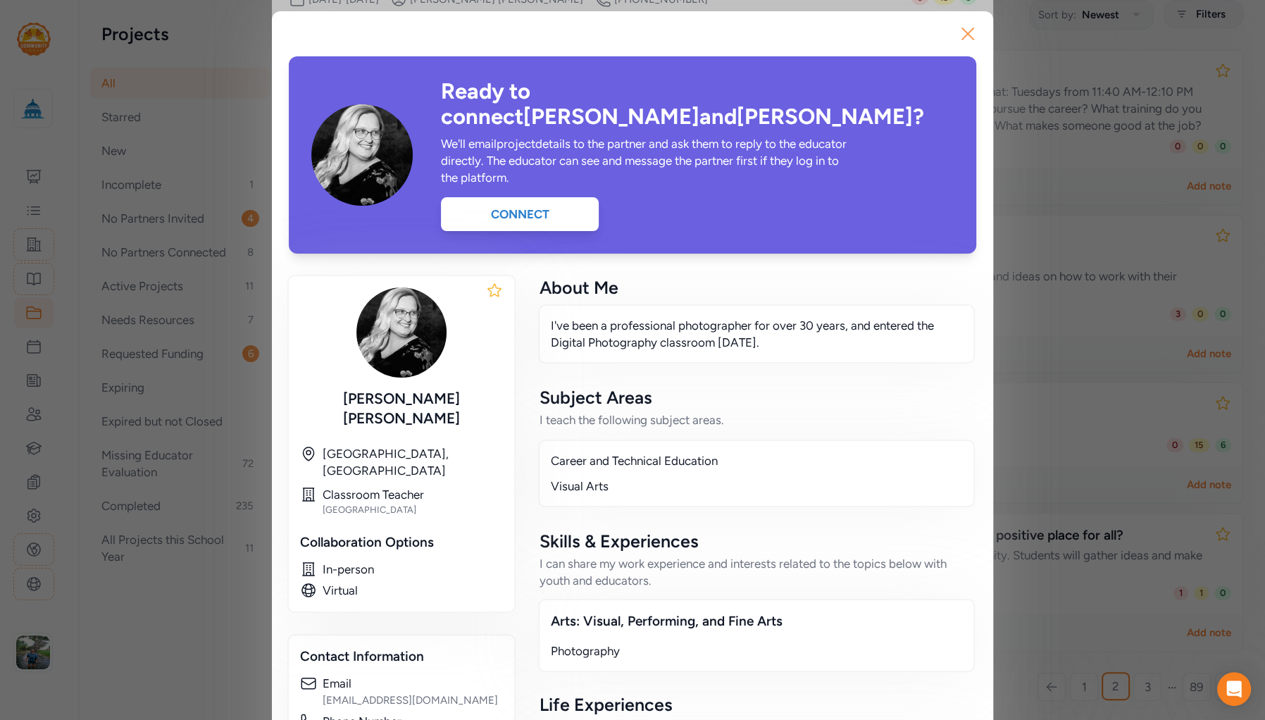
click at [959, 32] on icon "button" at bounding box center [968, 34] width 23 height 23
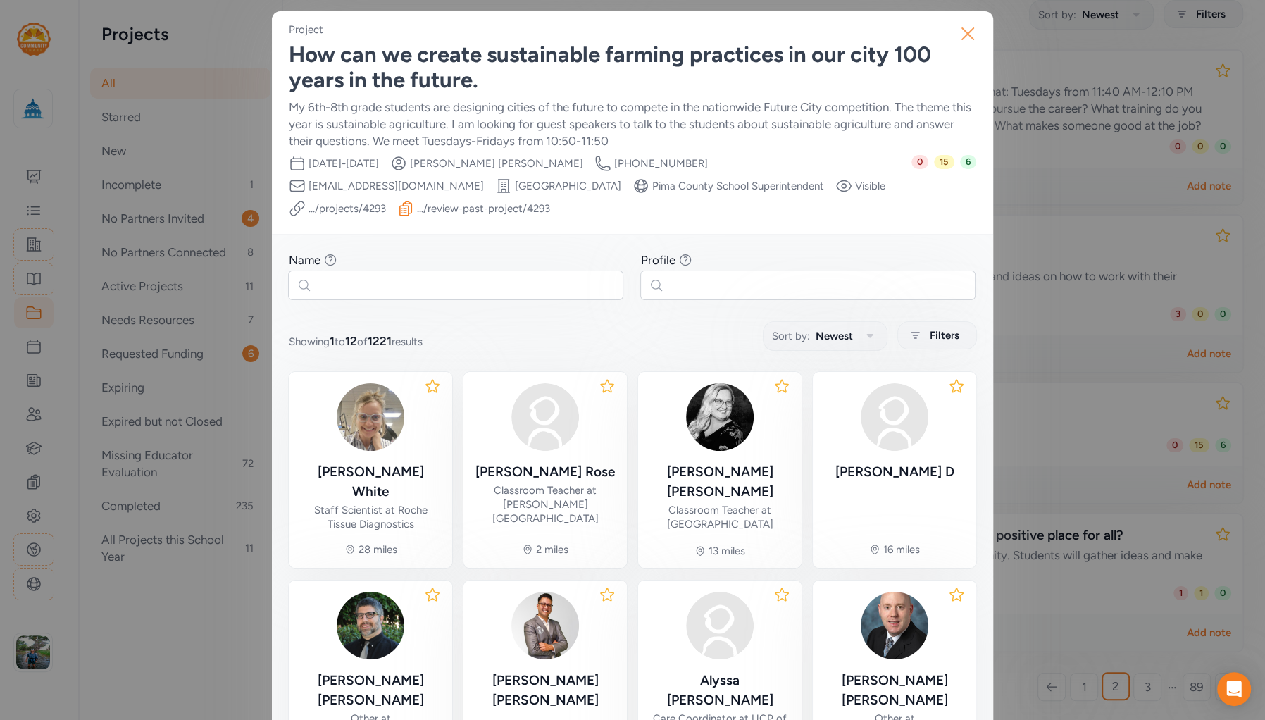
click at [962, 39] on icon "button" at bounding box center [968, 34] width 23 height 23
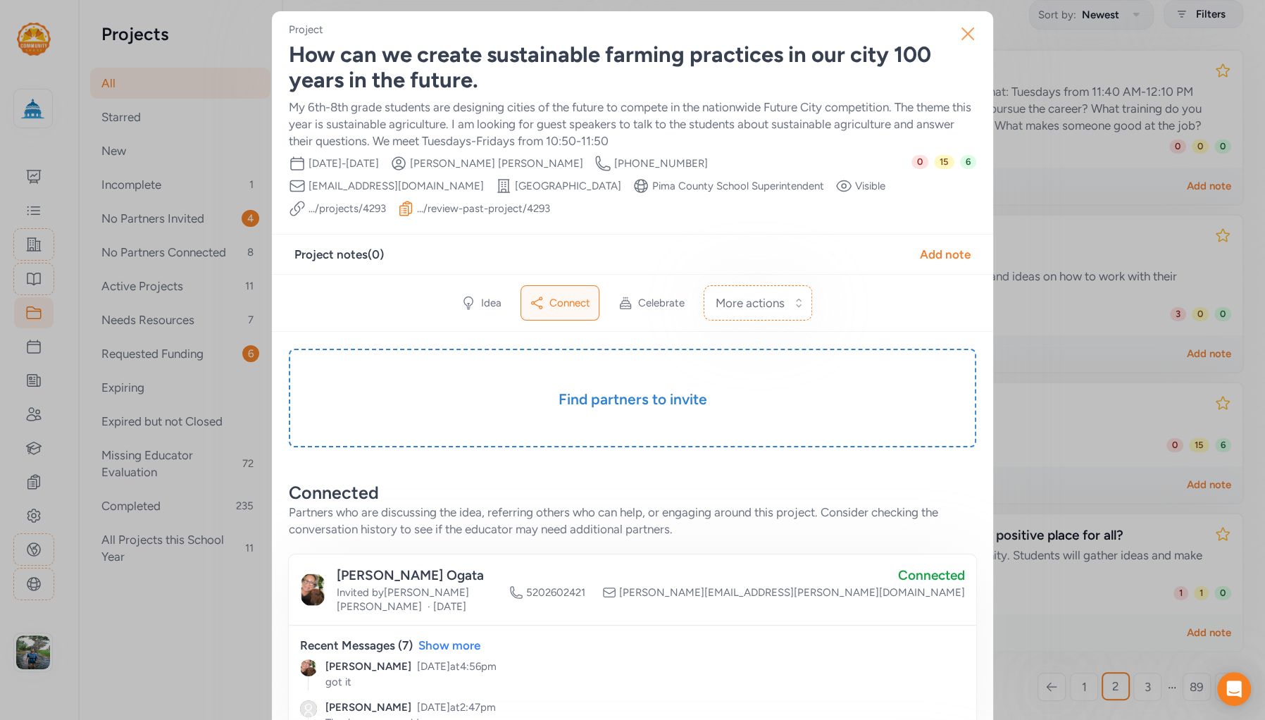
click at [962, 37] on icon "button" at bounding box center [968, 34] width 23 height 23
